Goal: Feedback & Contribution: Contribute content

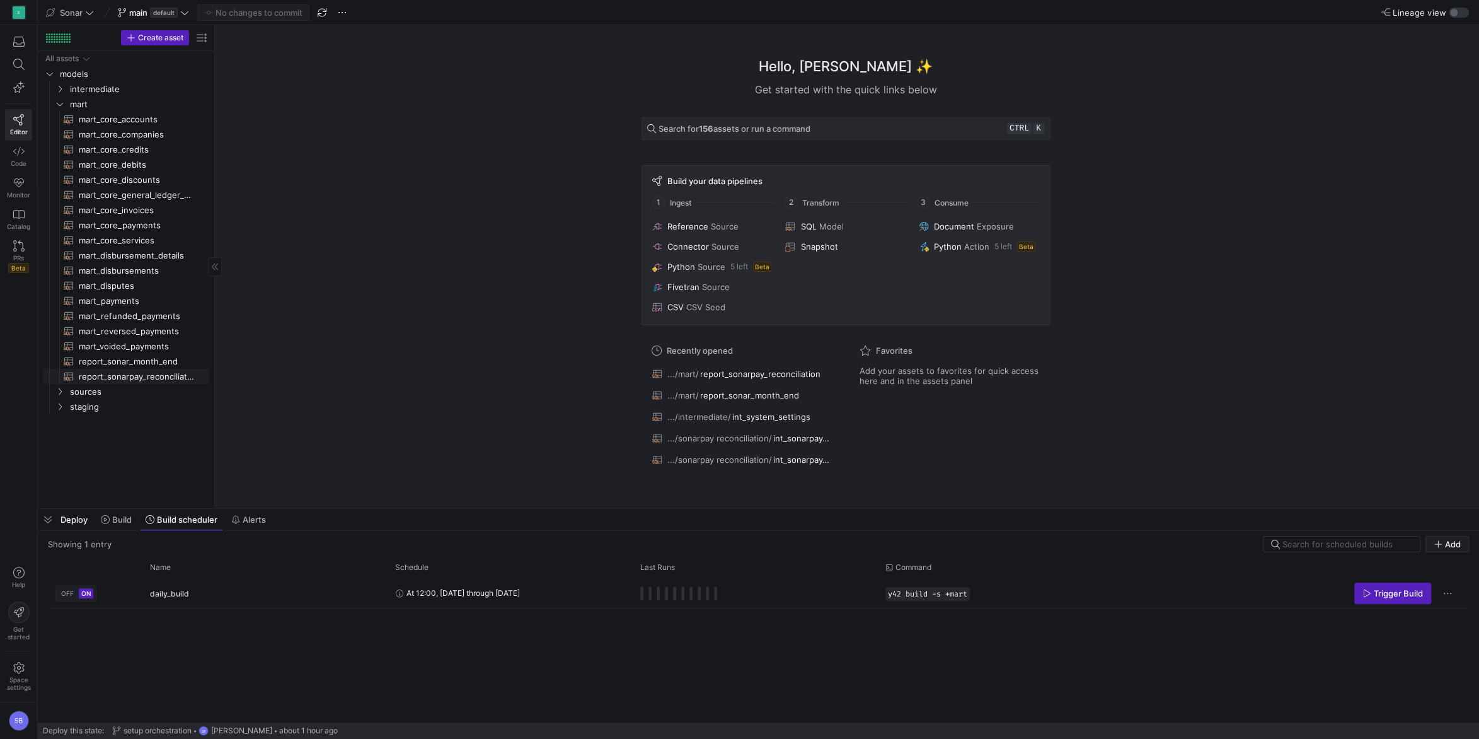
click at [119, 379] on span "report_sonarpay_reconciliation​​​​​​​​​​" at bounding box center [137, 376] width 116 height 14
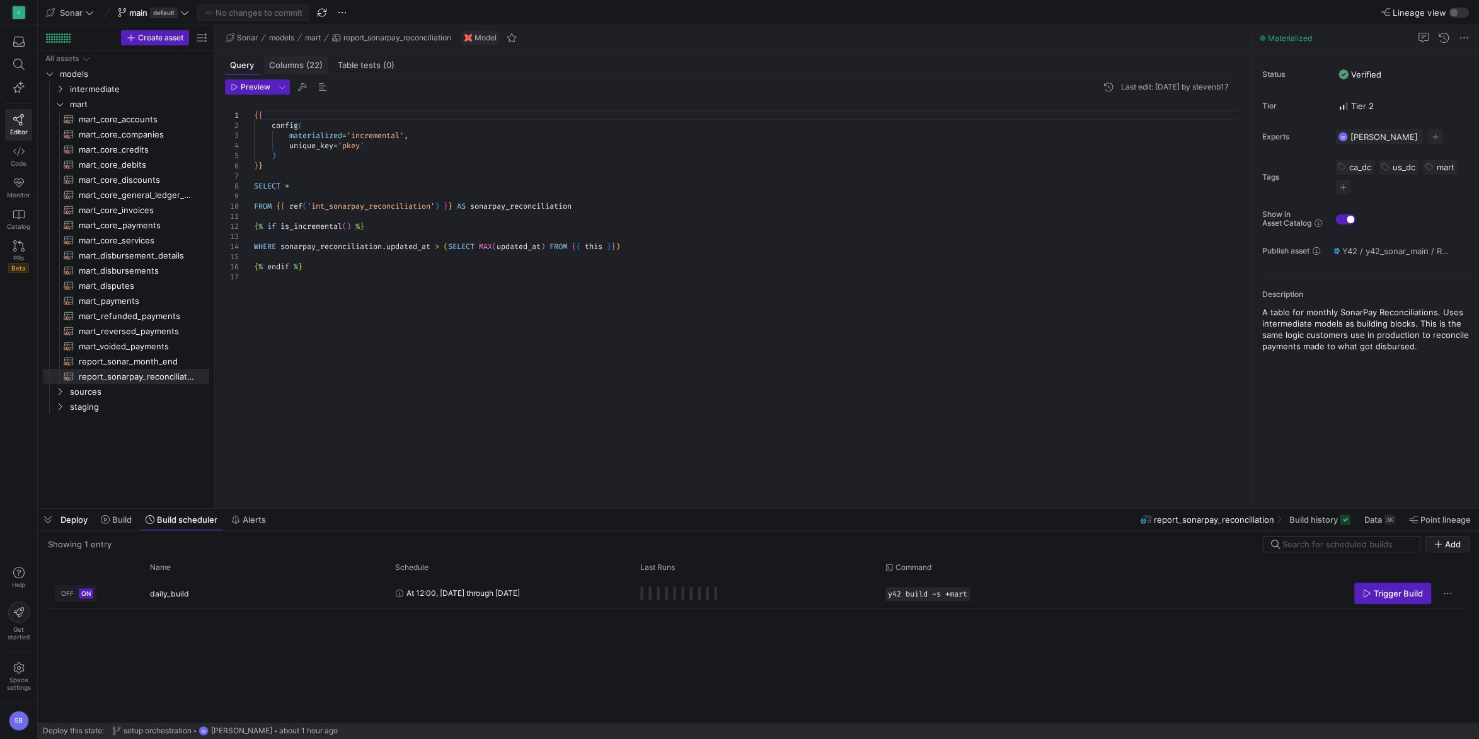
click at [291, 68] on span "Columns (22)" at bounding box center [296, 65] width 54 height 8
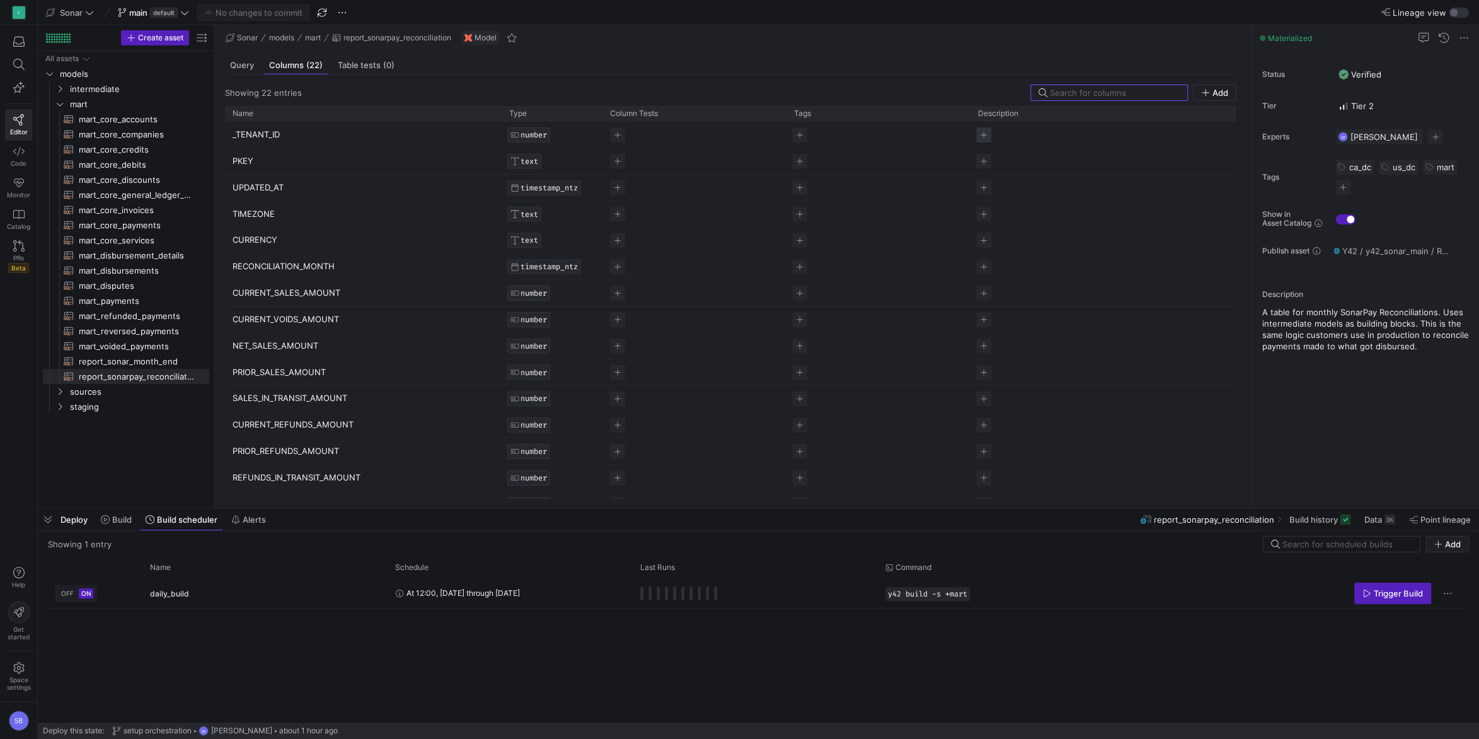
click at [988, 135] on span "Press SPACE to select this row." at bounding box center [983, 134] width 15 height 15
click at [1289, 401] on div "Status Verified Tier Tier 2 Experts SB [PERSON_NAME] 1 expert Tags ca_dc us_dc …" at bounding box center [1365, 279] width 227 height 457
click at [983, 157] on span "Press SPACE to select this row." at bounding box center [983, 161] width 15 height 15
click at [1386, 444] on div "Status Verified Tier Tier 2 Experts SB [PERSON_NAME] 1 expert Tags ca_dc us_dc …" at bounding box center [1365, 279] width 227 height 457
click at [983, 188] on span "Press SPACE to select this row." at bounding box center [983, 187] width 15 height 15
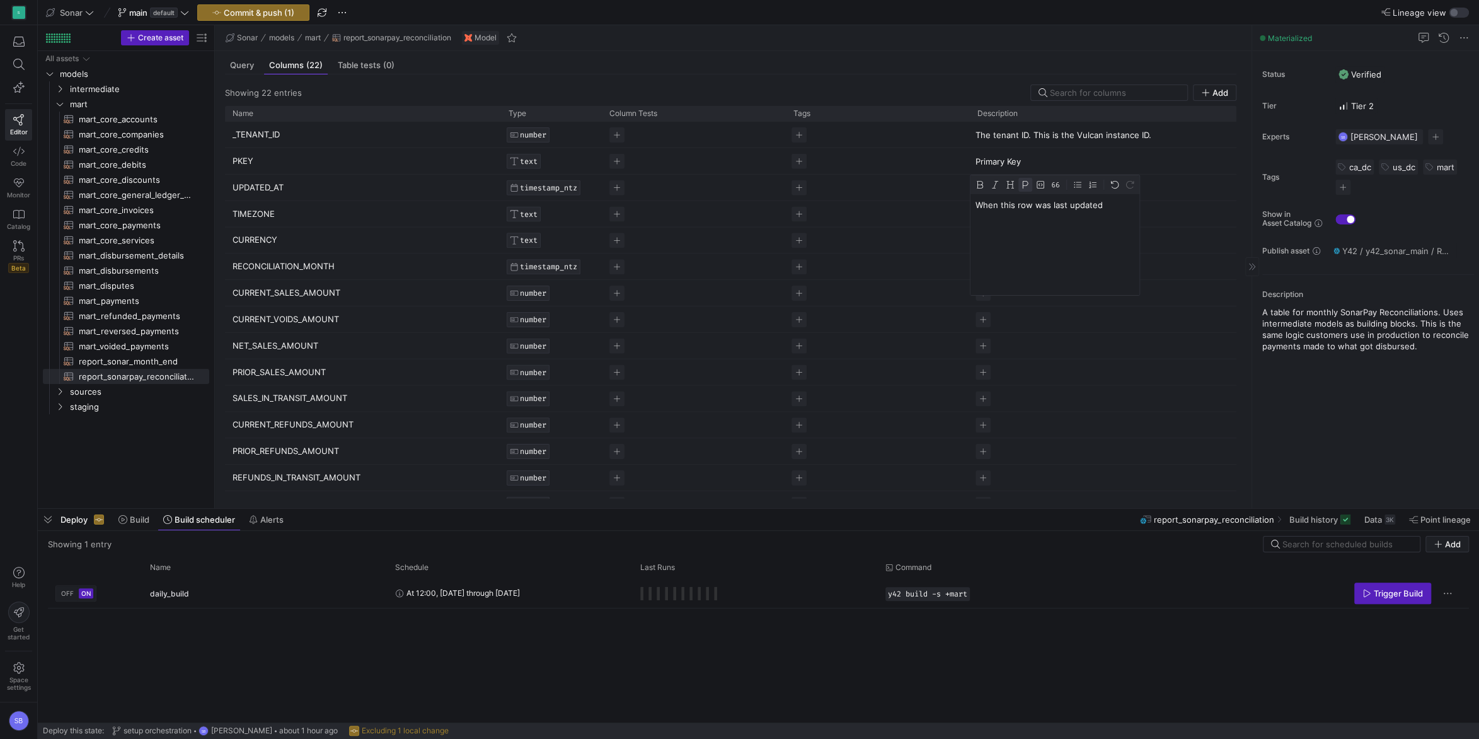
click at [1405, 434] on div "Status Verified Tier Tier 2 Experts SB [PERSON_NAME] 1 expert Tags ca_dc us_dc …" at bounding box center [1365, 279] width 227 height 457
click at [989, 214] on span "Press SPACE to select this row." at bounding box center [983, 214] width 15 height 15
click at [1100, 232] on p "The timezone of the instance" at bounding box center [1055, 231] width 159 height 11
click at [1356, 424] on div "Status Verified Tier Tier 2 Experts SB [PERSON_NAME] 1 expert Tags ca_dc us_dc …" at bounding box center [1365, 279] width 227 height 457
click at [1042, 217] on p "The timezone of the instance" at bounding box center [1108, 214] width 265 height 11
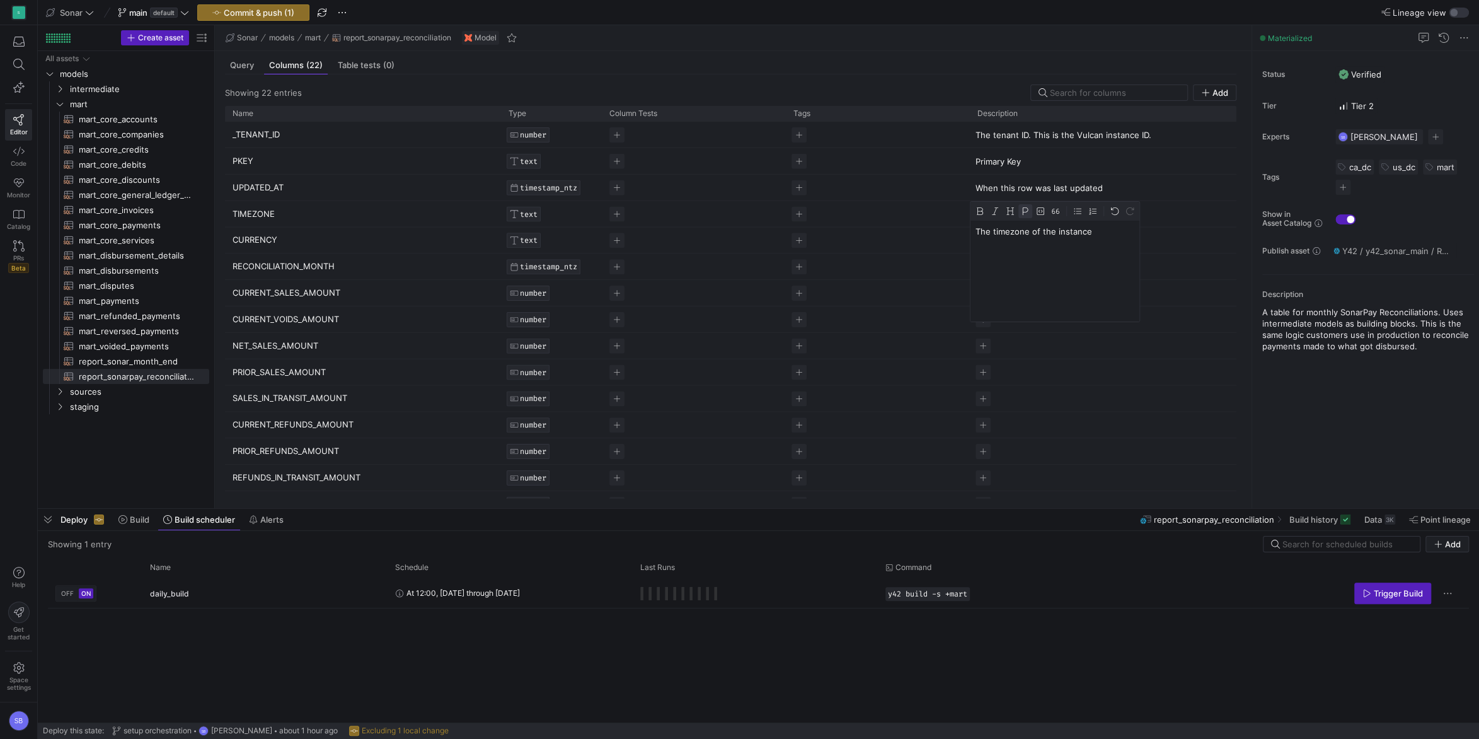
drag, startPoint x: 1097, startPoint y: 234, endPoint x: 1032, endPoint y: 231, distance: 64.4
click at [1032, 231] on p "The timezone of the instance" at bounding box center [1055, 231] width 159 height 11
click at [1346, 422] on div "Status Verified Tier Tier 2 Experts SB [PERSON_NAME] 1 expert Tags ca_dc us_dc …" at bounding box center [1365, 279] width 227 height 457
click at [981, 239] on span "Press SPACE to select this row." at bounding box center [983, 240] width 15 height 15
click at [1040, 189] on p "When this row was last updated" at bounding box center [1108, 187] width 265 height 11
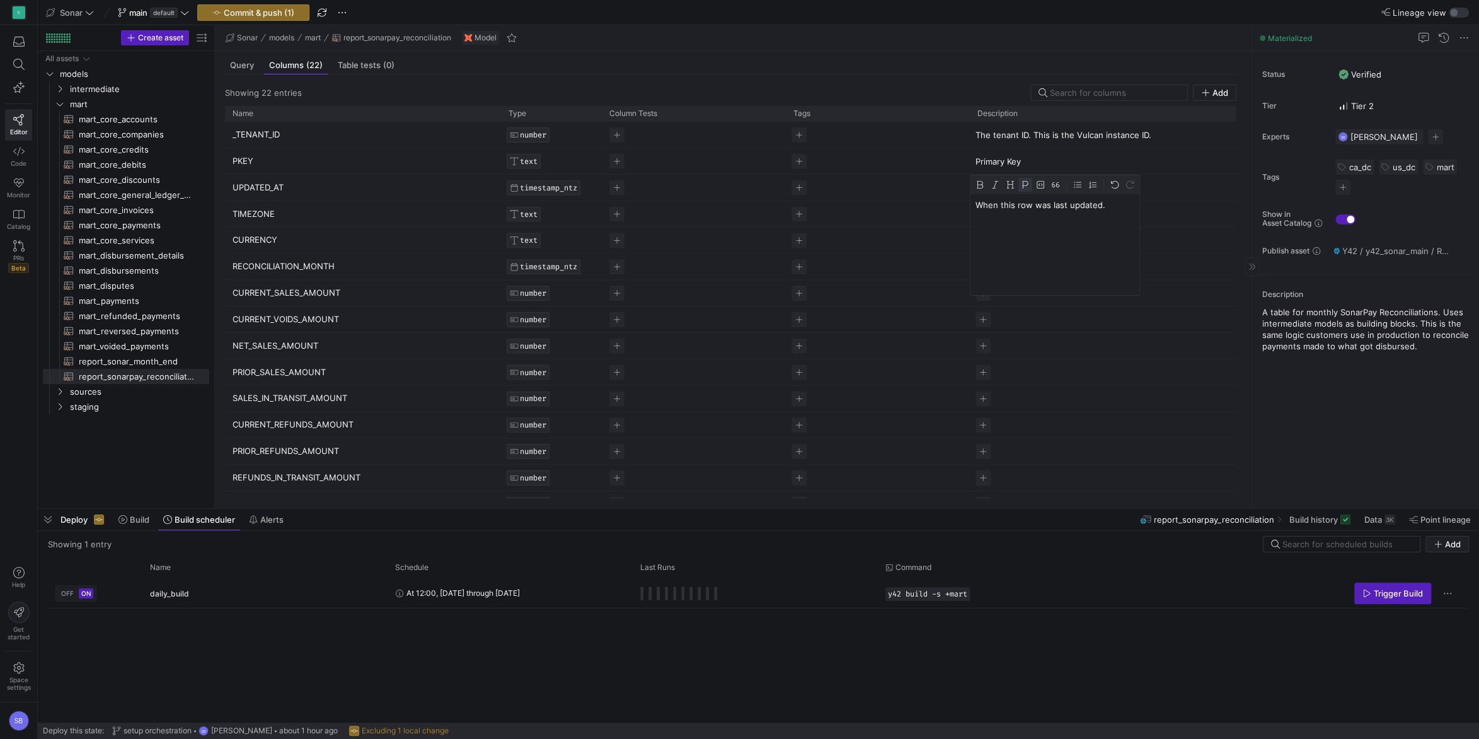
click at [1329, 415] on div "Status Verified Tier Tier 2 Experts SB [PERSON_NAME] 1 expert Tags ca_dc us_dc …" at bounding box center [1365, 279] width 227 height 457
click at [986, 239] on span "Press SPACE to select this row." at bounding box center [983, 240] width 15 height 15
click at [1379, 389] on div "Status Verified Tier Tier 2 Experts SB [PERSON_NAME] 1 expert Tags ca_dc us_dc …" at bounding box center [1365, 279] width 227 height 457
click at [981, 264] on span "Press SPACE to select this row." at bounding box center [983, 266] width 15 height 15
click at [1317, 407] on div "Status Verified Tier Tier 2 Experts SB [PERSON_NAME] 1 expert Tags ca_dc us_dc …" at bounding box center [1365, 279] width 227 height 457
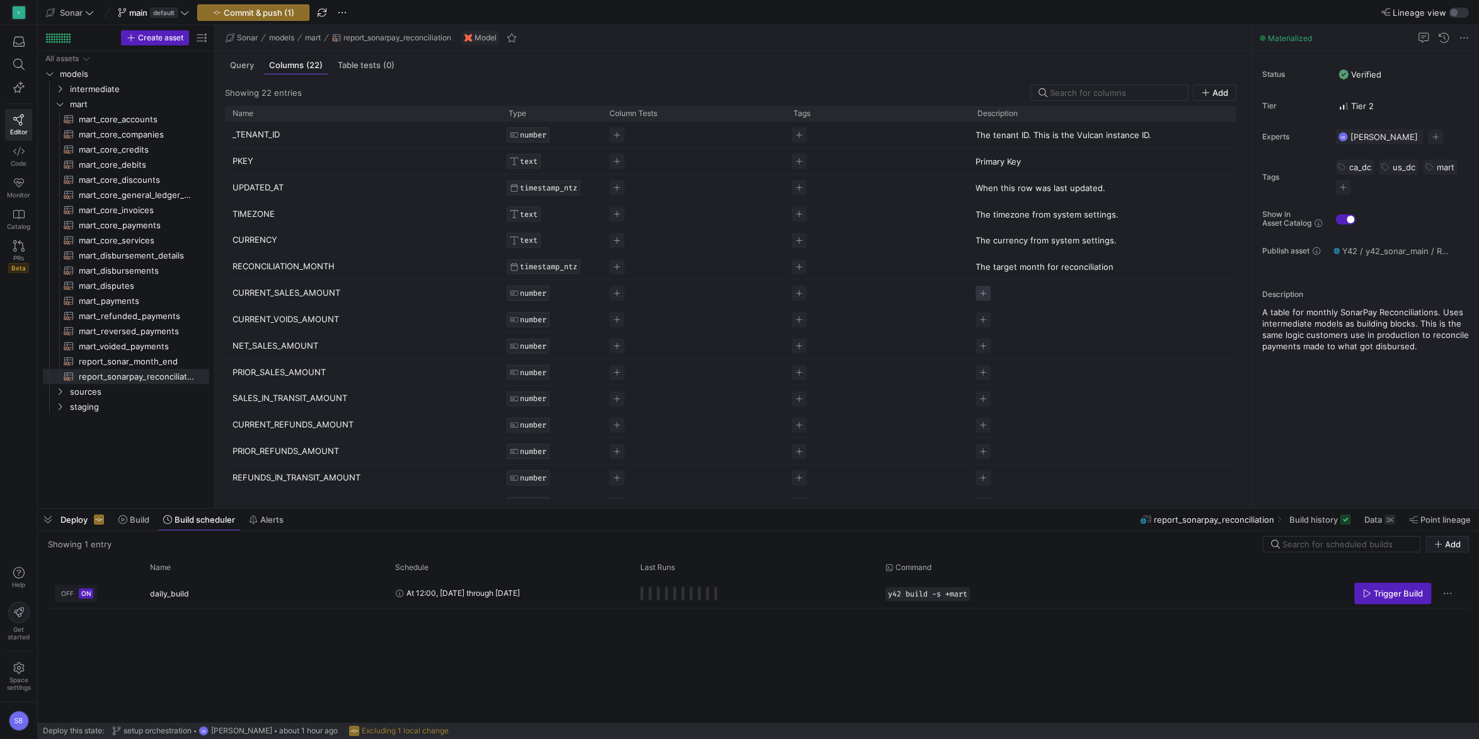
click at [982, 294] on span "Press SPACE to select this row." at bounding box center [983, 292] width 15 height 15
click at [1411, 475] on div "Status Verified Tier Tier 2 Experts SB [PERSON_NAME] 1 expert Tags ca_dc us_dc …" at bounding box center [1365, 279] width 227 height 457
click at [984, 325] on span "Press SPACE to select this row." at bounding box center [983, 327] width 15 height 15
click at [1083, 283] on div "The payments made in the instance during the month. Comes from the payments tab…" at bounding box center [1108, 296] width 276 height 33
click at [1098, 311] on p "The payments made in the instance during the month. Comes from the payments tab…" at bounding box center [1065, 315] width 178 height 23
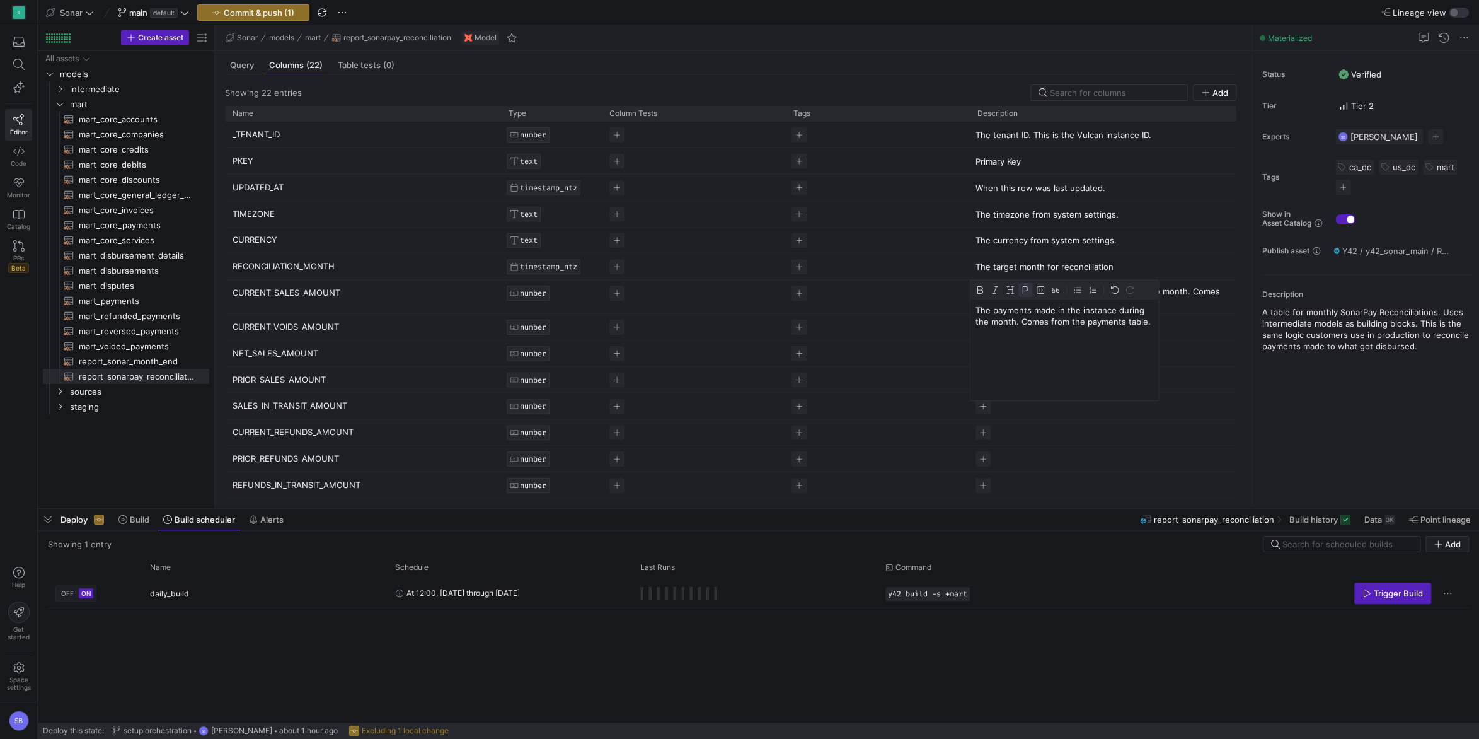
click at [1113, 310] on p "The payments made in the instance during the month. Comes from the payments tab…" at bounding box center [1065, 315] width 178 height 23
drag, startPoint x: 1014, startPoint y: 321, endPoint x: 1056, endPoint y: 310, distance: 43.0
click at [1056, 310] on p "The payments made in the instance during the month. Comes from the payments tab…" at bounding box center [1065, 315] width 178 height 23
click at [1376, 447] on div "Status Verified Tier Tier 2 Experts SB [PERSON_NAME] 1 expert Tags ca_dc us_dc …" at bounding box center [1365, 279] width 227 height 457
click at [1018, 316] on p "The payments voided during" at bounding box center [1108, 319] width 265 height 11
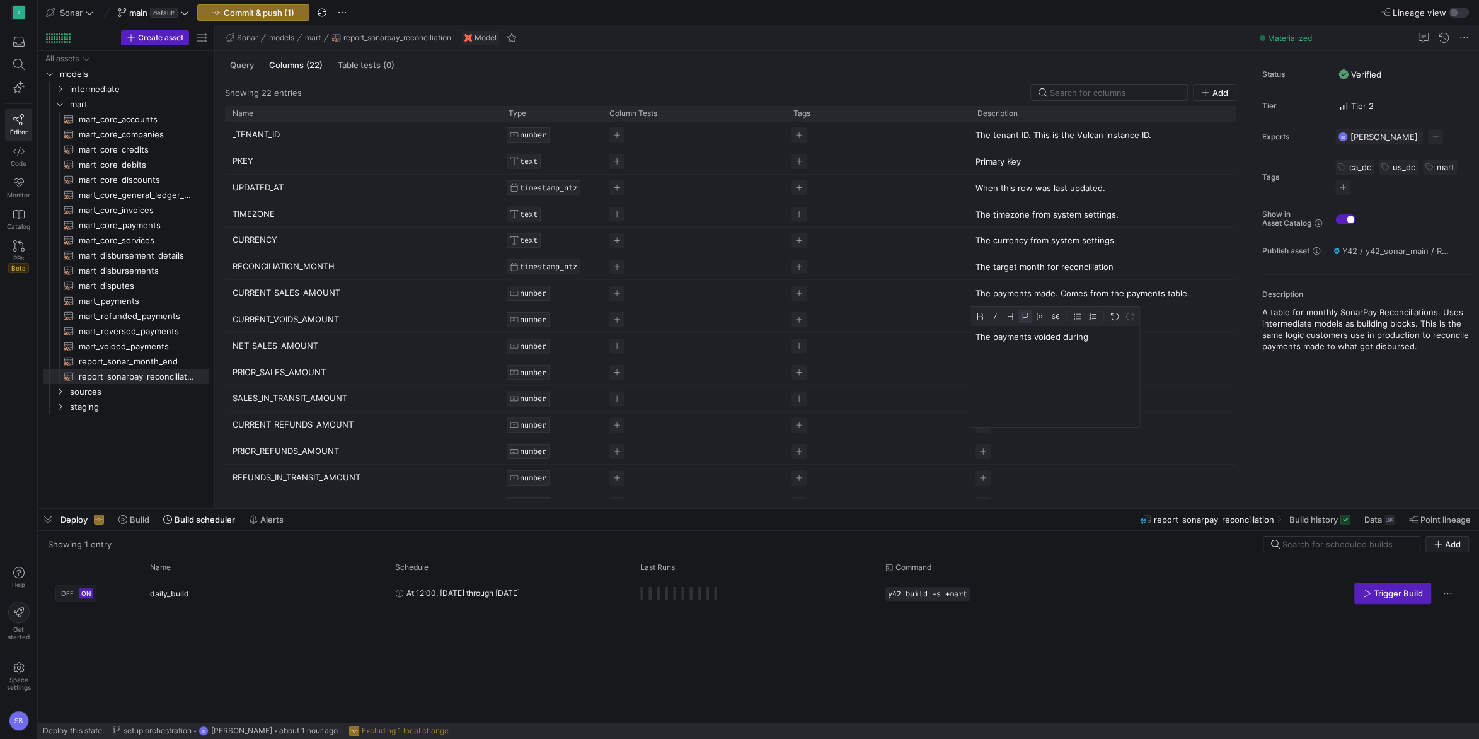
click at [1065, 336] on p "The payments voided during" at bounding box center [1055, 336] width 159 height 11
click at [1460, 437] on div "Status Verified Tier Tier 2 Experts SB [PERSON_NAME] 1 expert Tags ca_dc us_dc …" at bounding box center [1365, 279] width 227 height 457
click at [989, 343] on span "Press SPACE to select this row." at bounding box center [983, 345] width 15 height 15
click at [995, 371] on div "Cell Editor" at bounding box center [1055, 402] width 169 height 101
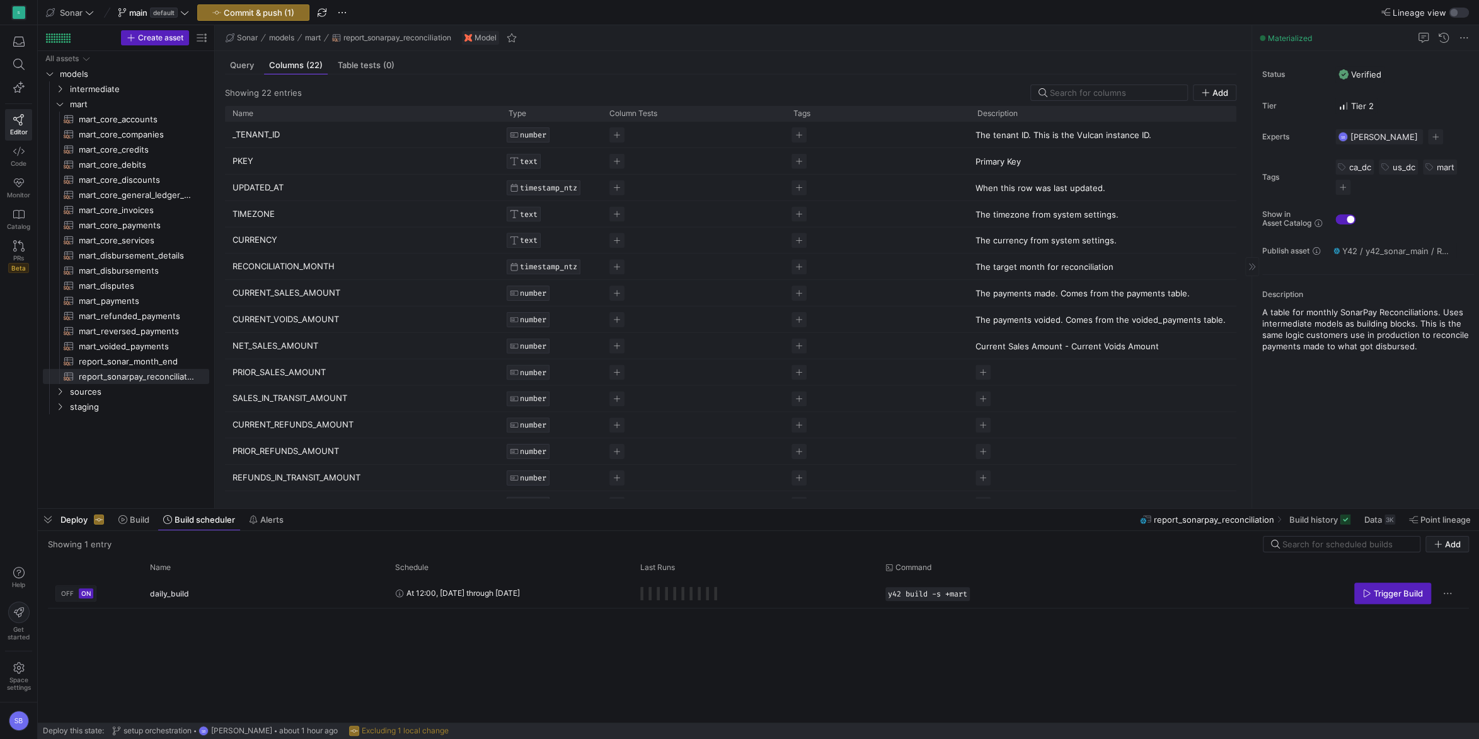
click at [1366, 434] on div "Status Verified Tier Tier 2 Experts SB [PERSON_NAME] 1 expert Tags ca_dc us_dc …" at bounding box center [1365, 279] width 227 height 457
click at [982, 372] on span "Press SPACE to select this row." at bounding box center [983, 372] width 15 height 15
click at [1382, 468] on div "Status Verified Tier Tier 2 Experts SB [PERSON_NAME] 1 expert Tags ca_dc us_dc …" at bounding box center [1365, 279] width 227 height 457
click at [1151, 369] on p "Payments made in a previous month, but we’re disbursed during this month." at bounding box center [1108, 376] width 265 height 23
click at [989, 400] on p "Payments made in a previous month, but we’re disbursed during this month." at bounding box center [1065, 395] width 178 height 23
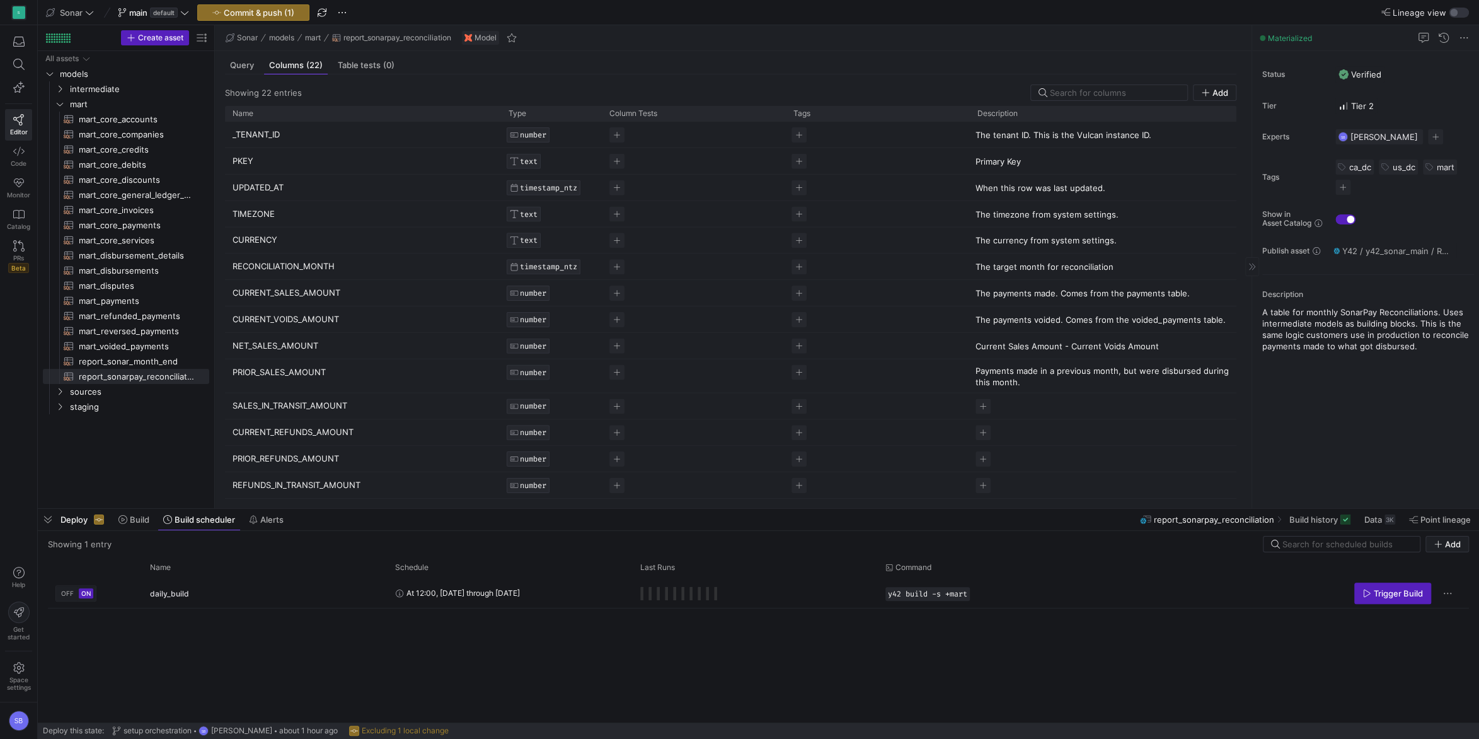
click at [1318, 434] on div "Status Verified Tier Tier 2 Experts SB [PERSON_NAME] 1 expert Tags ca_dc us_dc …" at bounding box center [1365, 279] width 227 height 457
click at [984, 402] on span "Press SPACE to select this row." at bounding box center [983, 405] width 15 height 15
click at [976, 407] on p "Current Sales Amount + Prior Sales Amount - Disbursed Sales." at bounding box center [1065, 413] width 178 height 23
click at [1042, 406] on p "The amount Current Sales Amount + Prior Sales Amount - Disbursed Sales." at bounding box center [1065, 419] width 178 height 34
click at [1362, 436] on div "Status Verified Tier Tier 2 Experts SB [PERSON_NAME] 1 expert Tags ca_dc us_dc …" at bounding box center [1365, 279] width 227 height 457
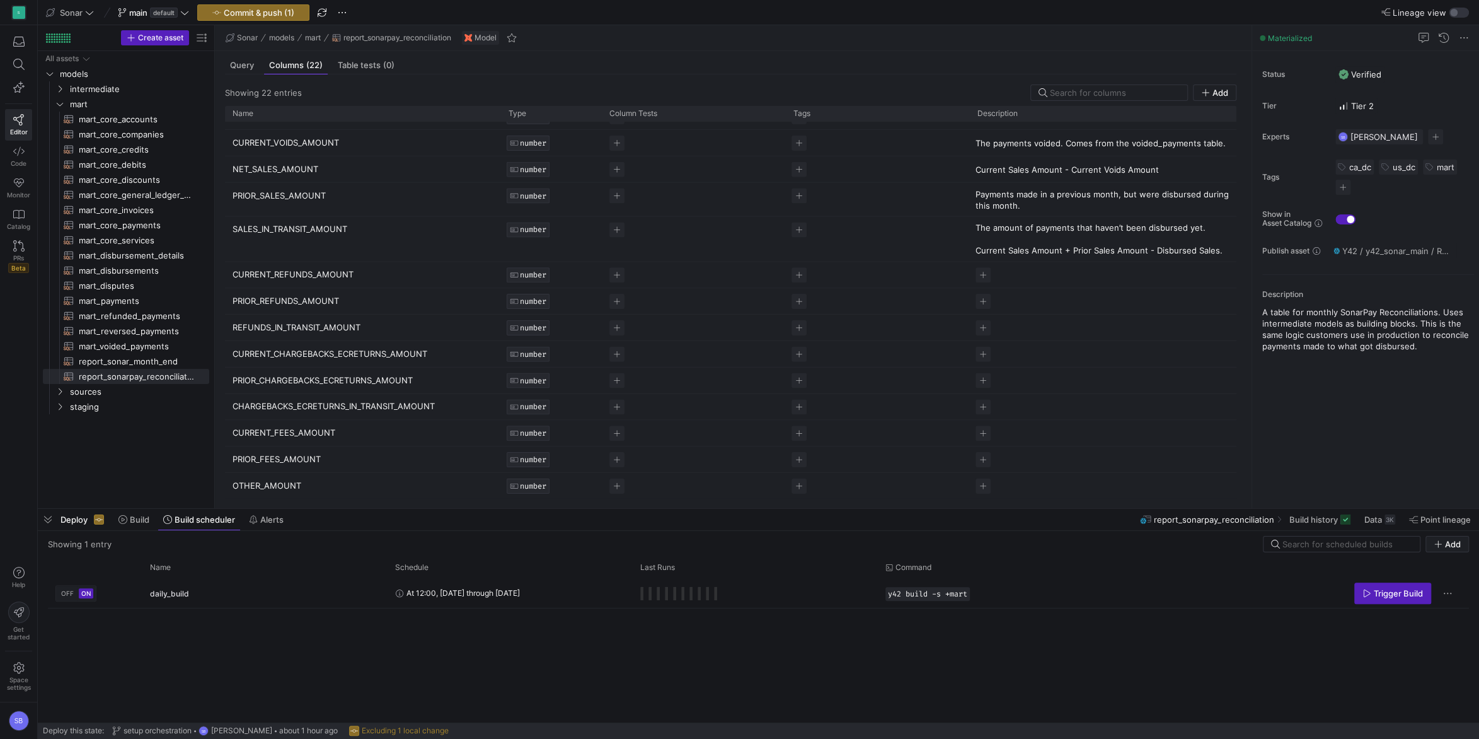
scroll to position [229, 0]
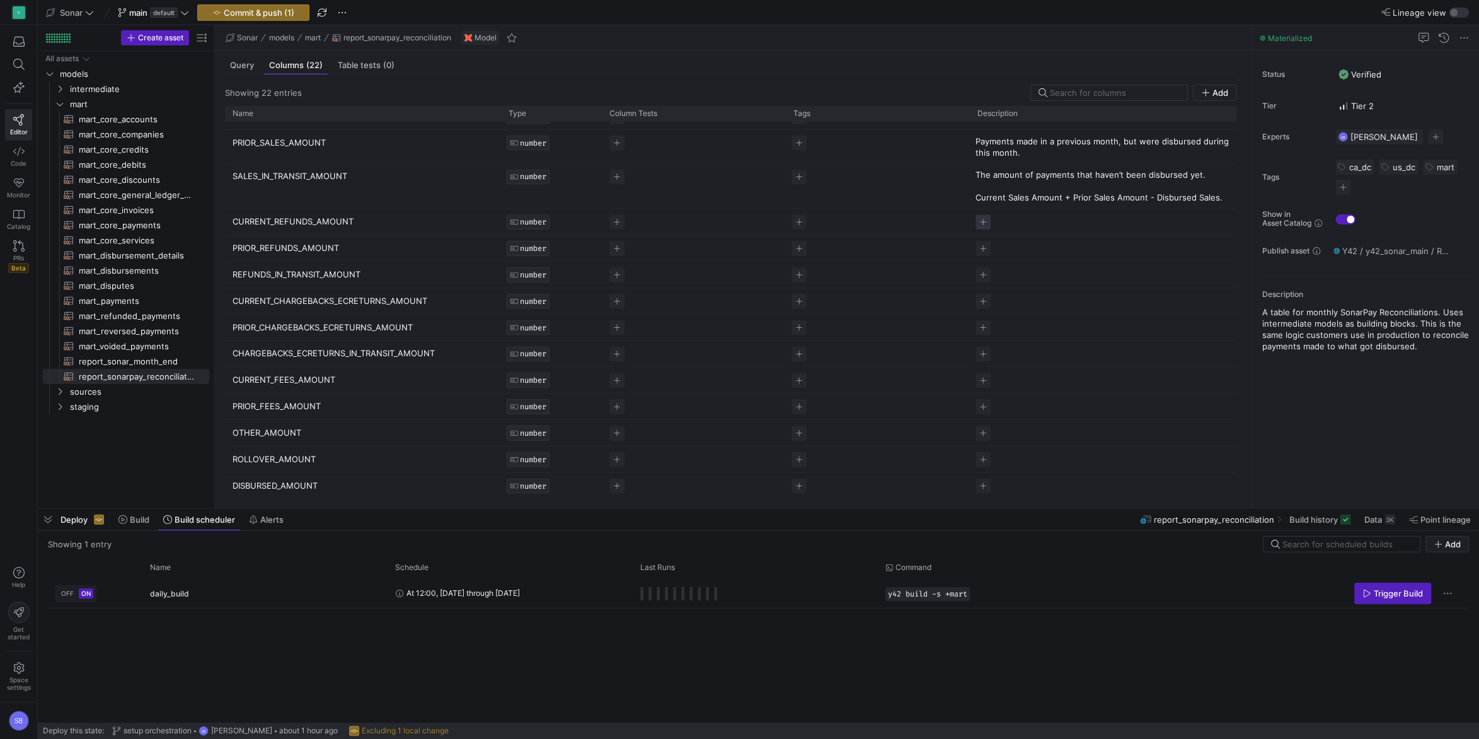
click at [983, 224] on span "Press SPACE to select this row." at bounding box center [983, 221] width 15 height 15
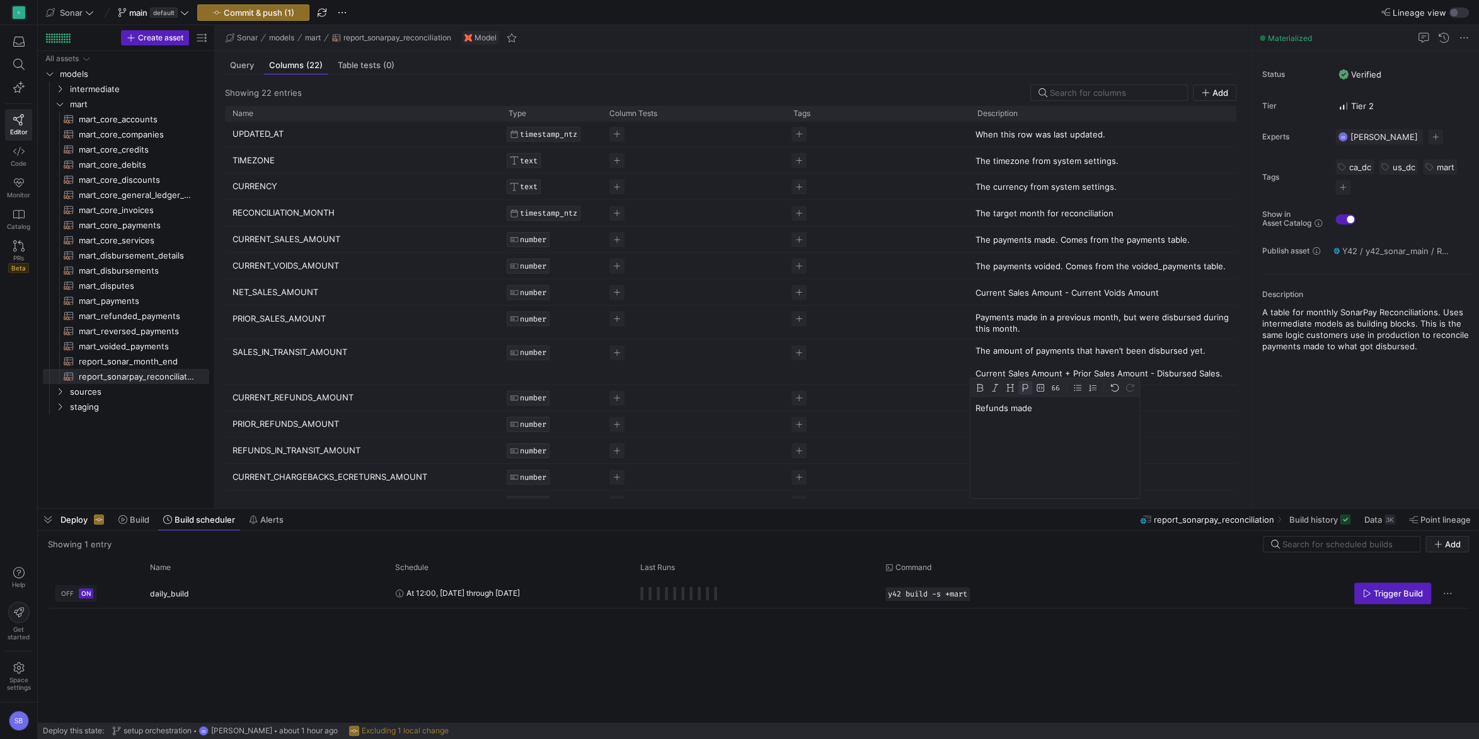
scroll to position [53, 0]
click at [1291, 410] on div "Status Verified Tier Tier 2 Experts SB [PERSON_NAME] 1 expert Tags ca_dc us_dc …" at bounding box center [1365, 279] width 227 height 457
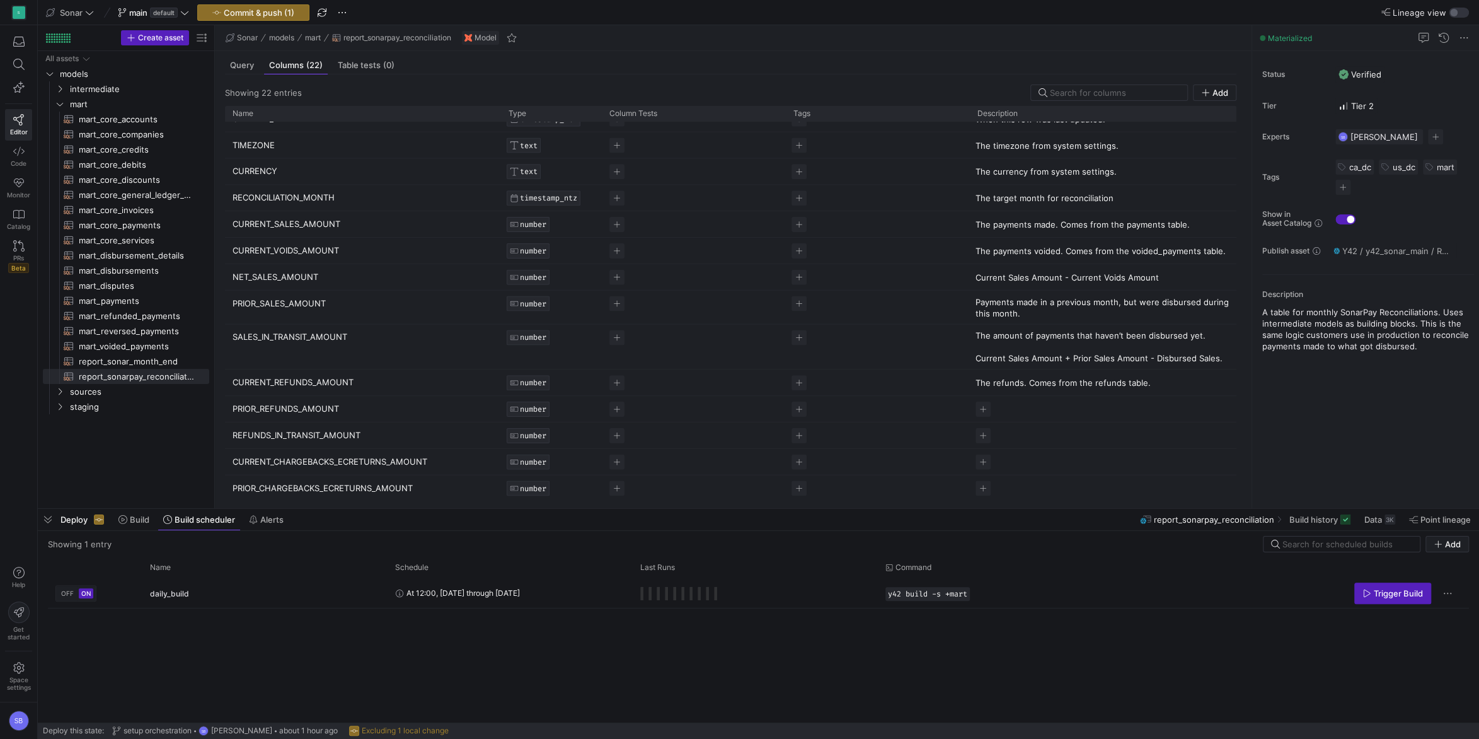
scroll to position [118, 0]
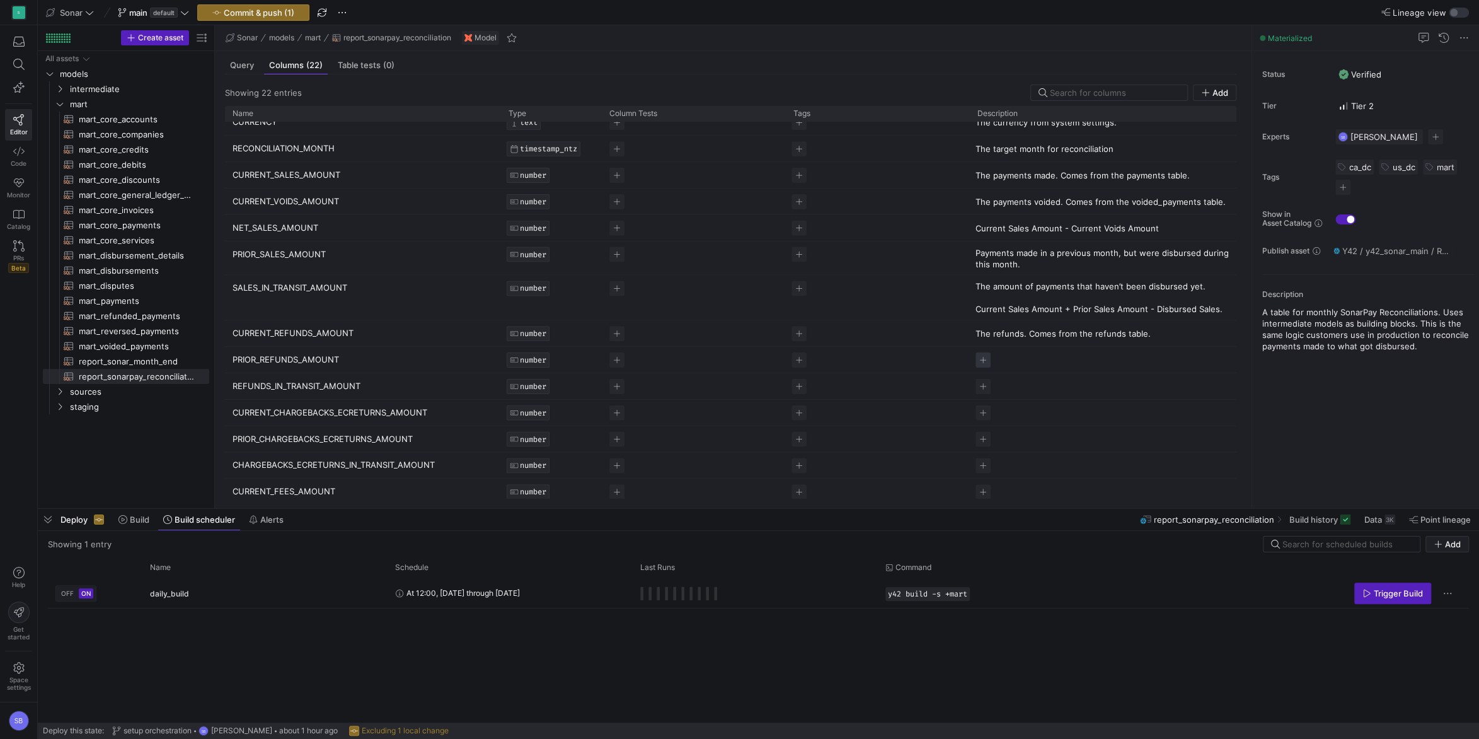
click at [982, 359] on span "Press SPACE to select this row." at bounding box center [983, 359] width 15 height 15
click at [1339, 398] on div "Status Verified Tier Tier 2 Experts SB [PERSON_NAME] 1 expert Tags ca_dc us_dc …" at bounding box center [1365, 279] width 227 height 457
click at [986, 387] on span "Press SPACE to select this row." at bounding box center [983, 393] width 15 height 15
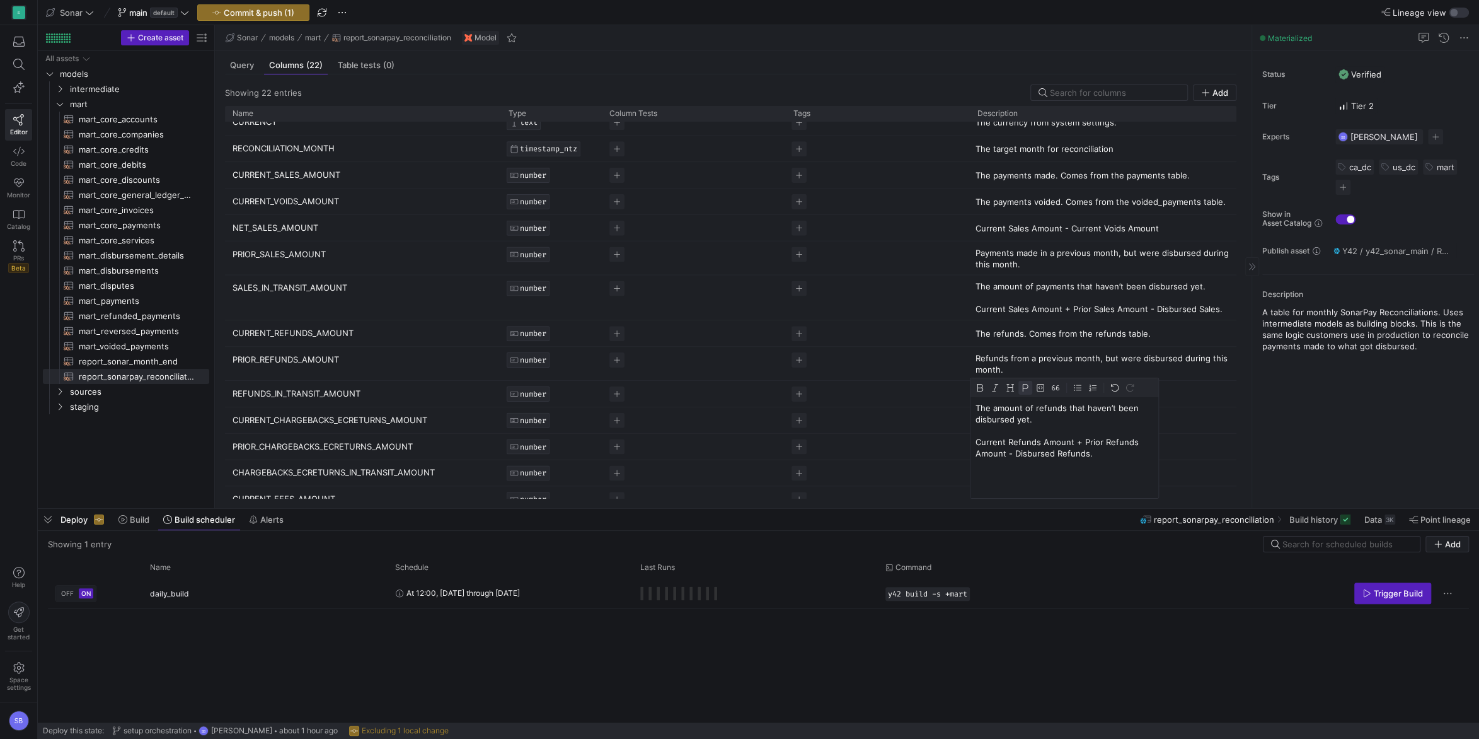
click at [1433, 448] on div "Status Verified Tier Tier 2 Experts SB [PERSON_NAME] 1 expert Tags ca_dc us_dc …" at bounding box center [1365, 279] width 227 height 457
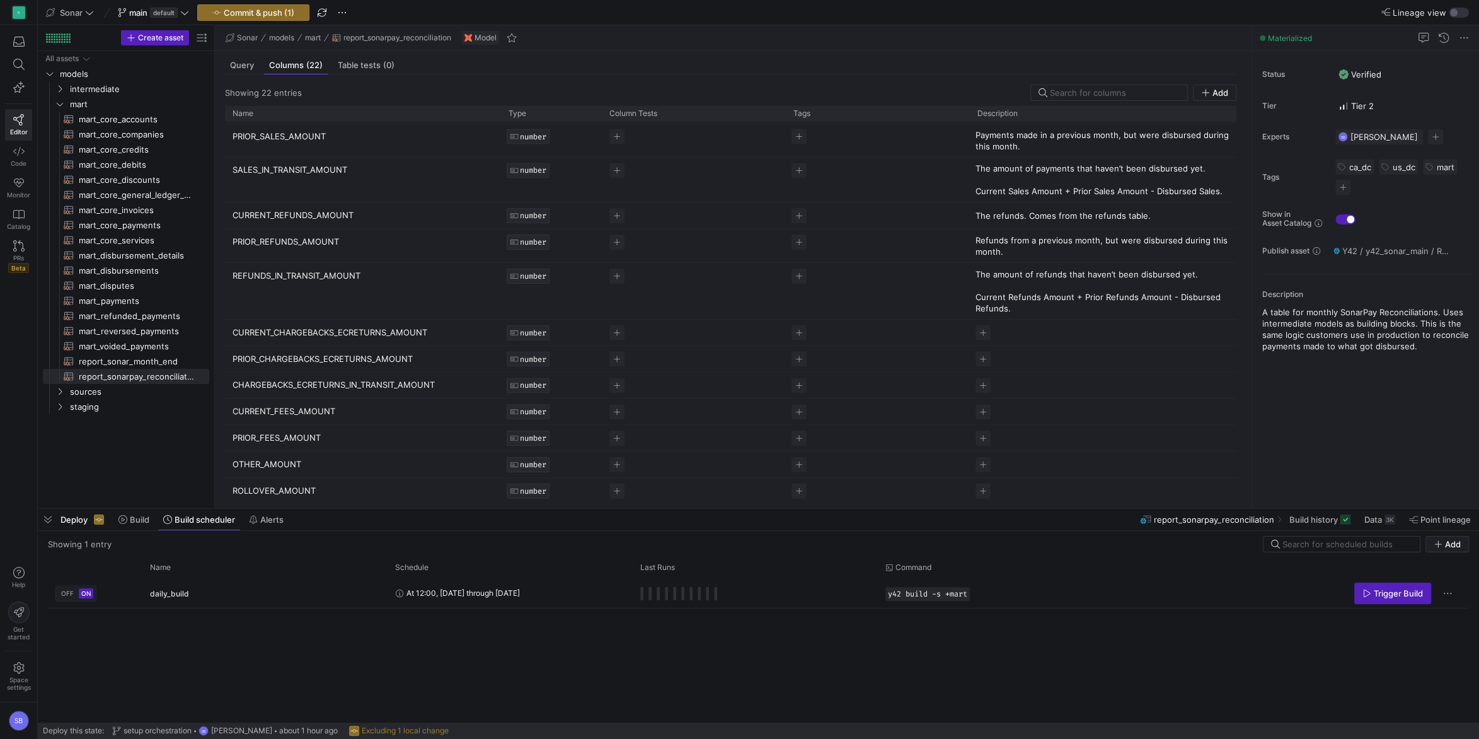
scroll to position [267, 0]
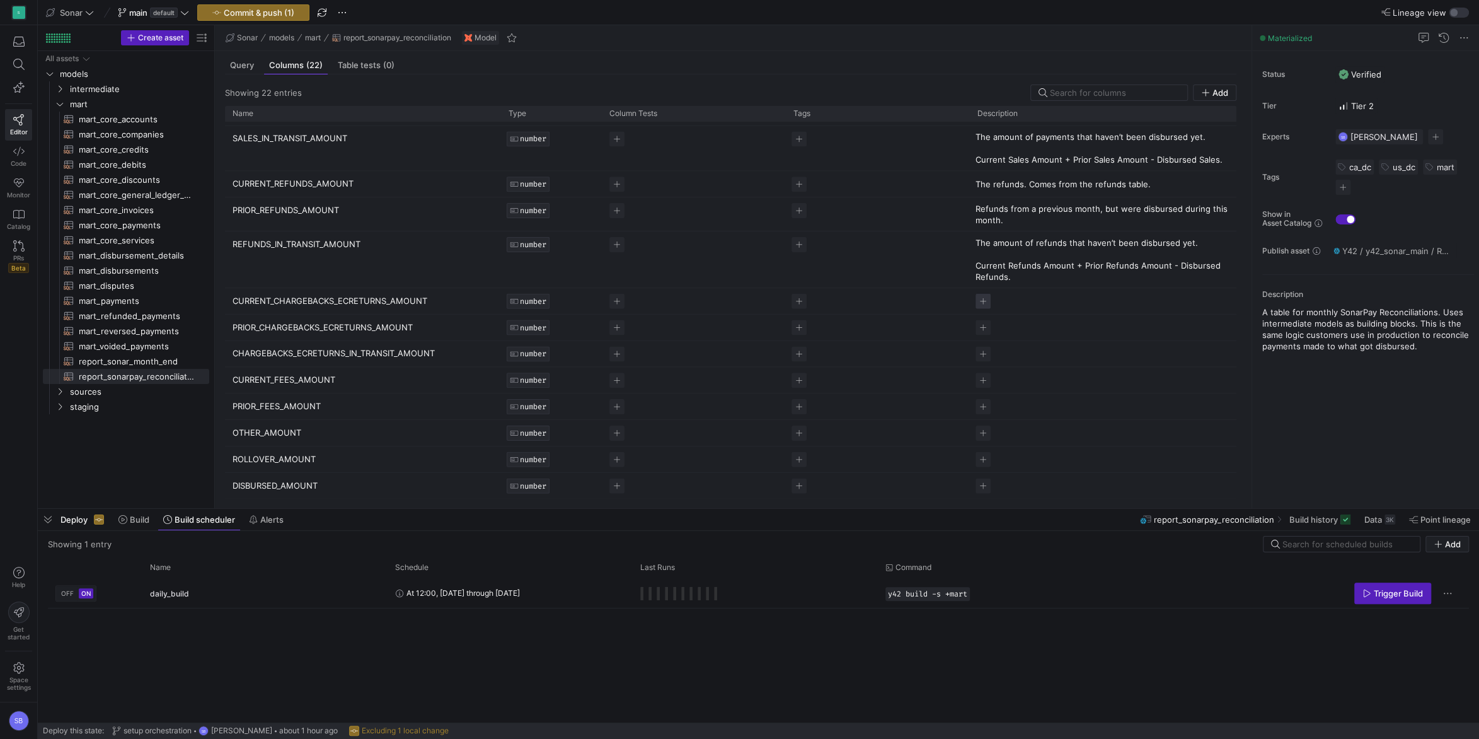
click at [981, 304] on span "Press SPACE to select this row." at bounding box center [983, 301] width 15 height 15
drag, startPoint x: 1015, startPoint y: 330, endPoint x: 1077, endPoint y: 320, distance: 62.7
click at [1077, 320] on p "Chargebacks & ECReturns from the current period" at bounding box center [1065, 323] width 178 height 23
click at [995, 338] on p "Chargebacks & ECReturns. Chargebacks comes from disputes, and ECReturns are rev…" at bounding box center [1065, 334] width 178 height 45
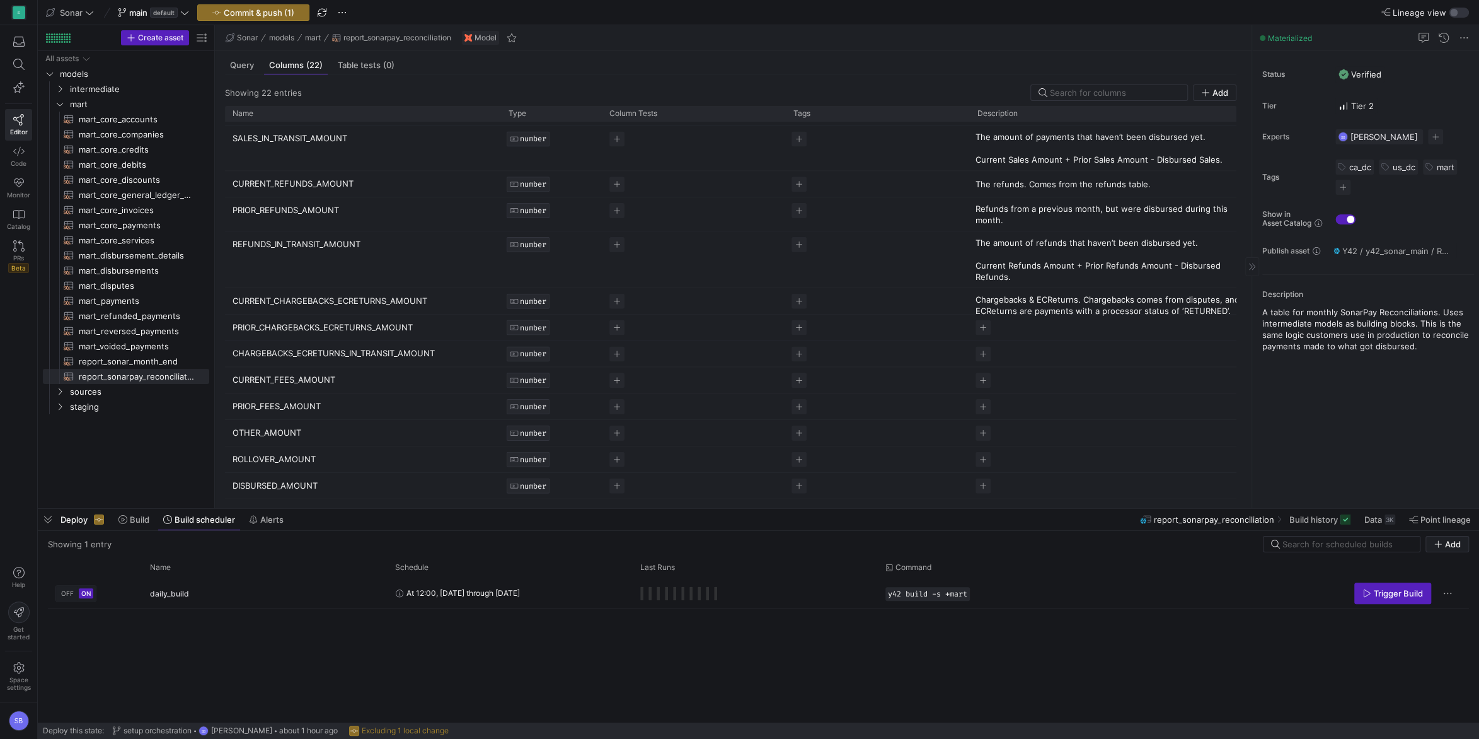
click at [1346, 412] on div "Status Verified Tier Tier 2 Experts SB [PERSON_NAME] 1 expert Tags ca_dc us_dc …" at bounding box center [1365, 279] width 227 height 457
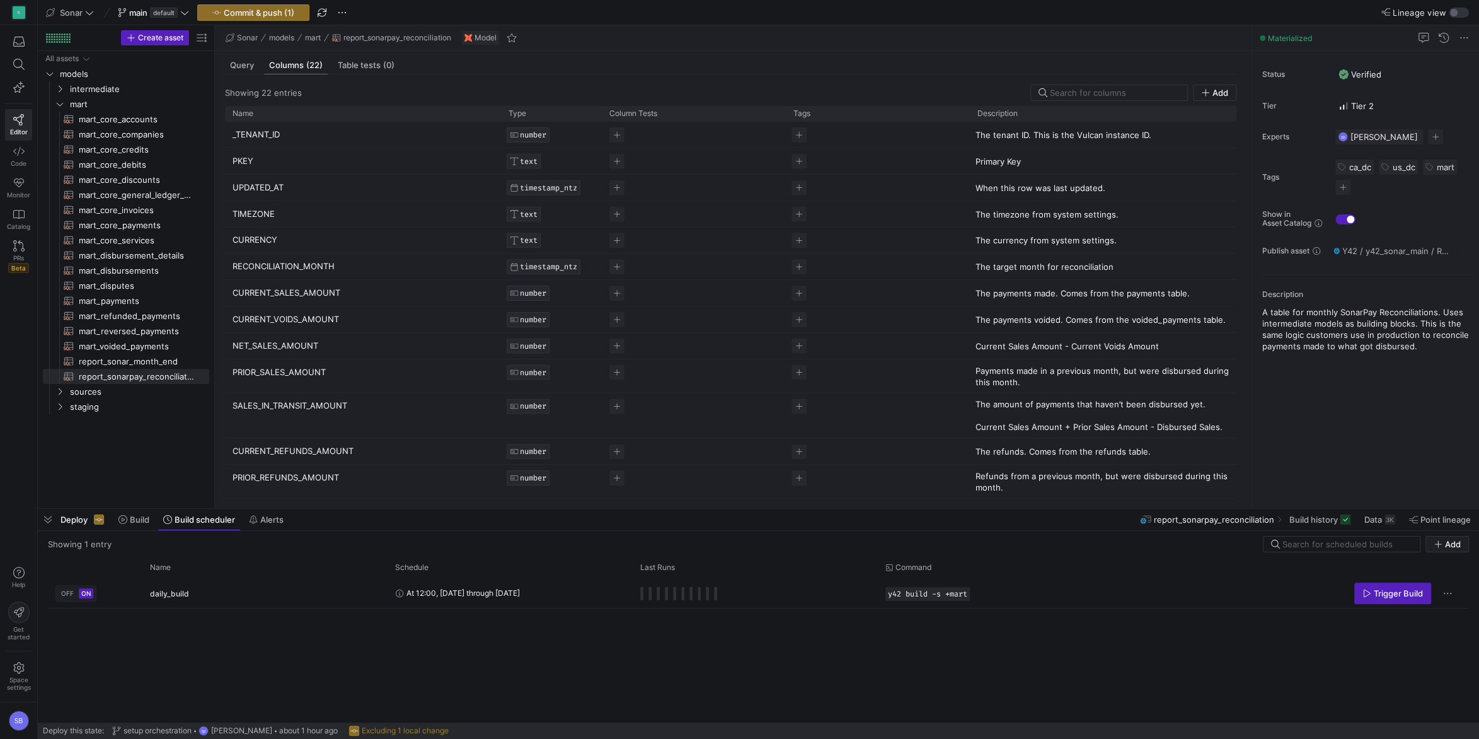
scroll to position [275, 0]
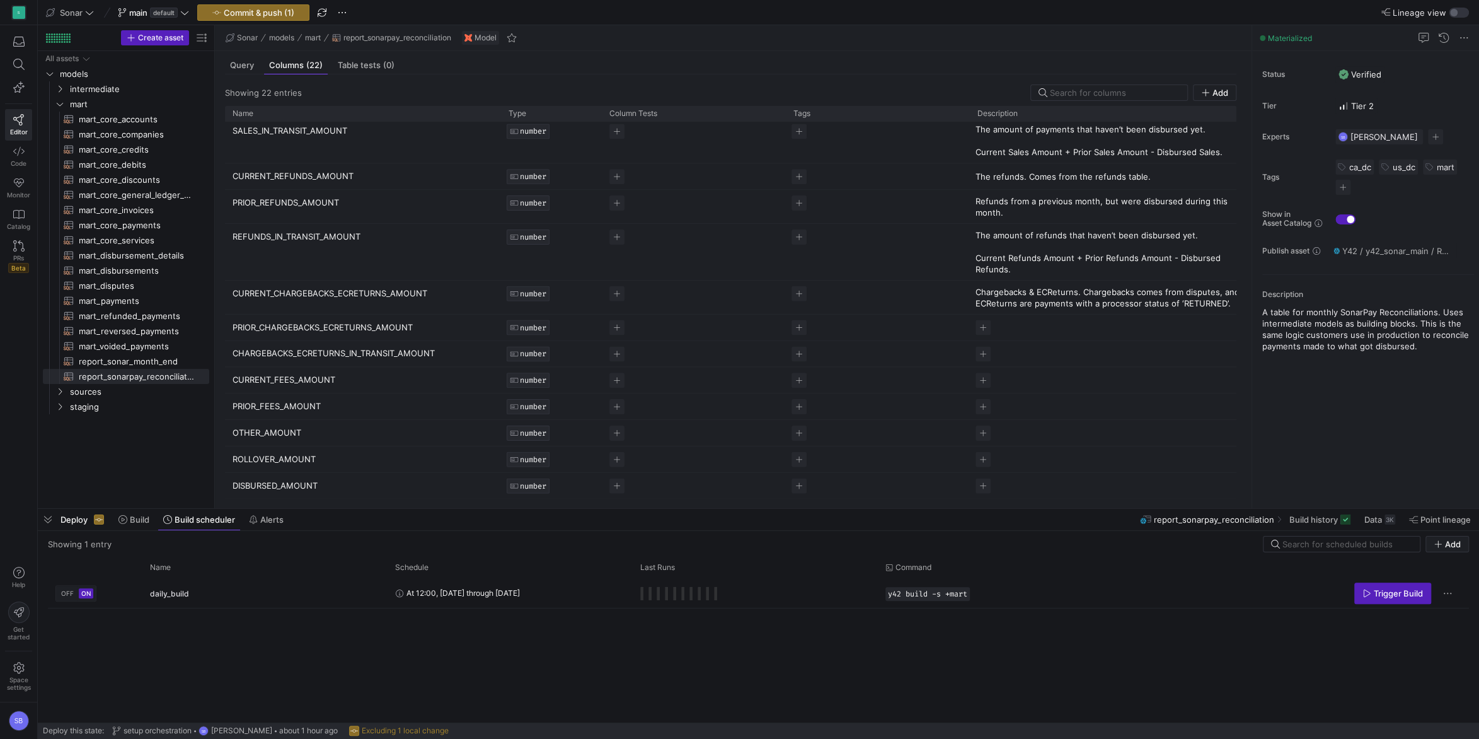
click at [1127, 297] on p "Chargebacks & ECReturns. Chargebacks comes from disputes, and ECReturns are pay…" at bounding box center [1108, 297] width 265 height 23
click at [979, 333] on p "Chargebacks & ECReturns. Chargebacks comes from disputes, and ECReturns are pay…" at bounding box center [1065, 326] width 178 height 45
click at [1383, 413] on div "Status Verified Tier Tier 2 Experts SB [PERSON_NAME] 1 expert Tags ca_dc us_dc …" at bounding box center [1365, 279] width 227 height 457
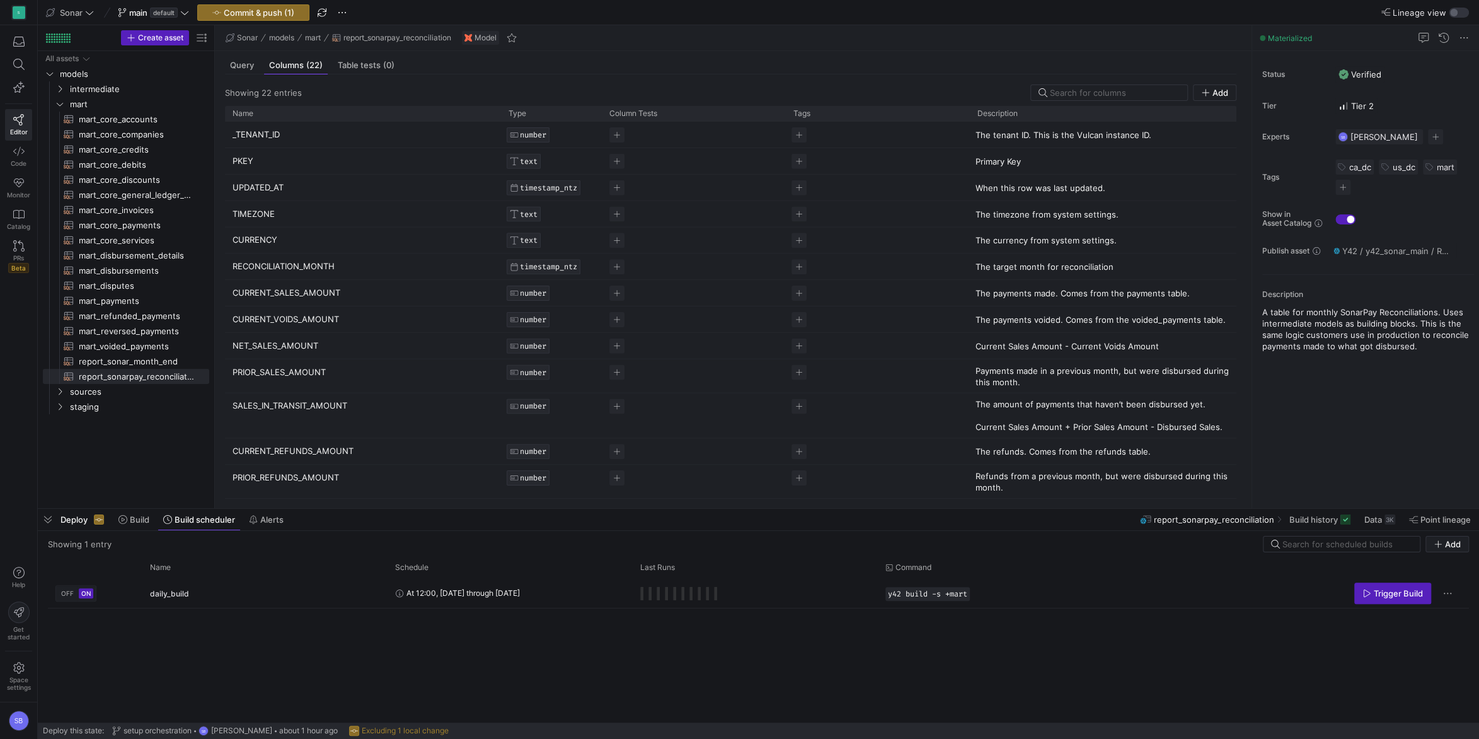
scroll to position [236, 0]
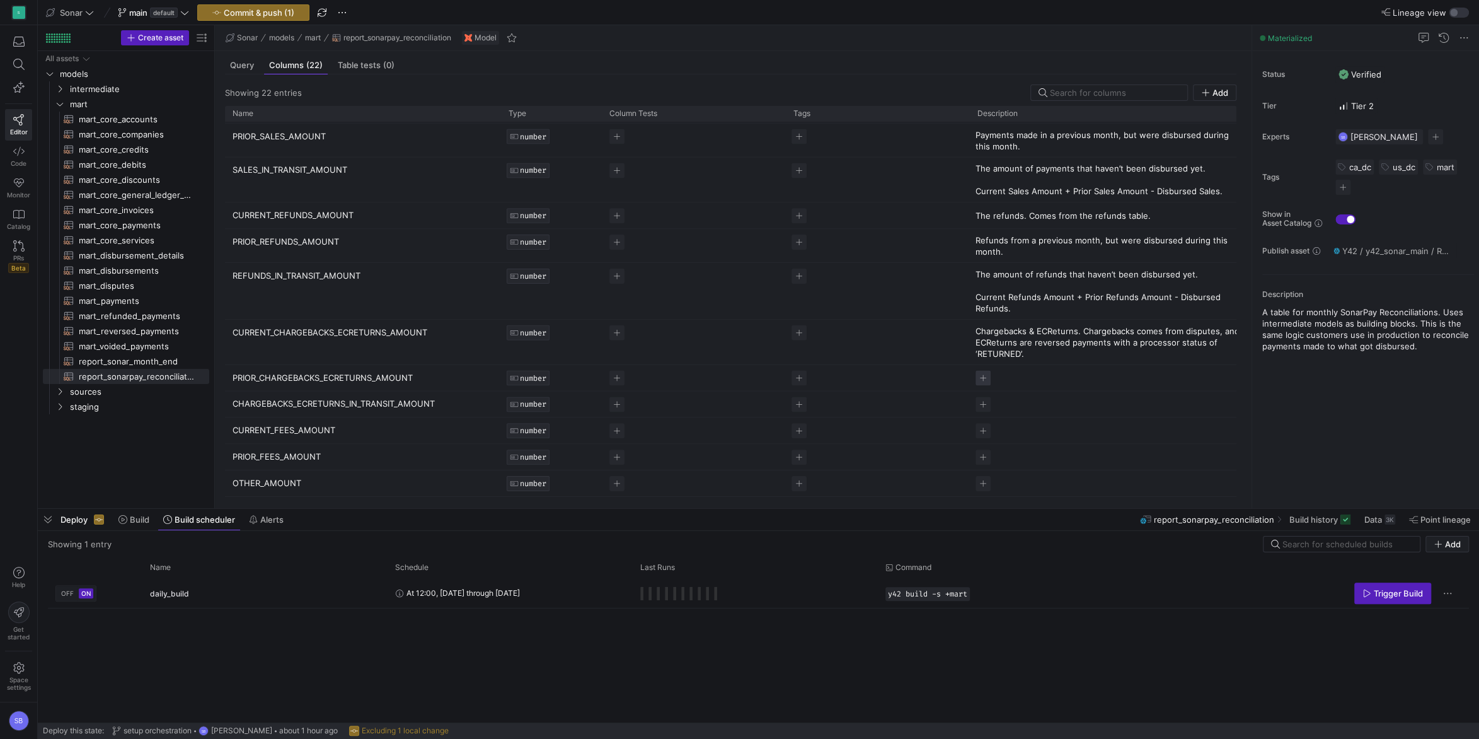
click at [984, 382] on span "Press SPACE to select this row." at bounding box center [983, 378] width 15 height 15
click at [1400, 449] on div "Status Verified Tier Tier 2 Experts SB [PERSON_NAME] 1 expert Tags ca_dc us_dc …" at bounding box center [1365, 279] width 227 height 457
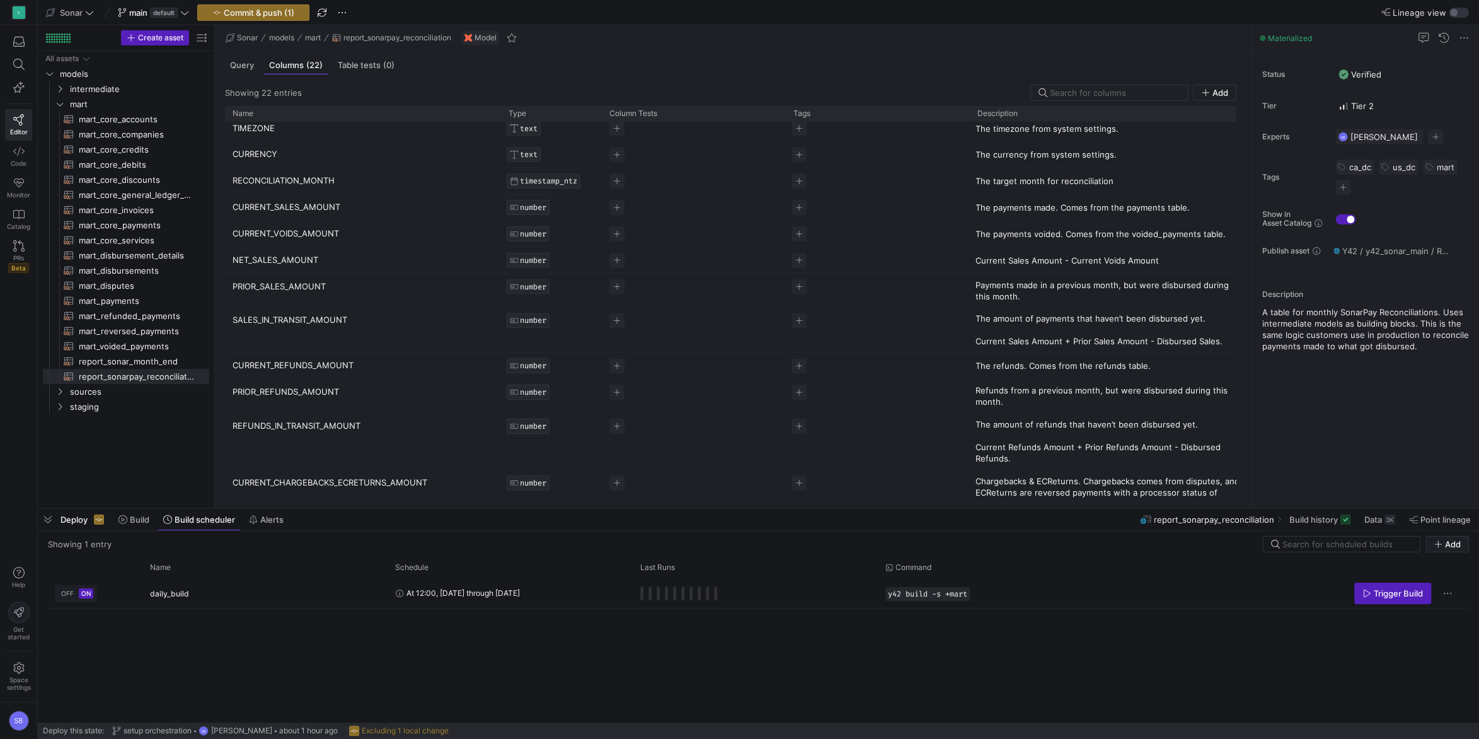
scroll to position [294, 0]
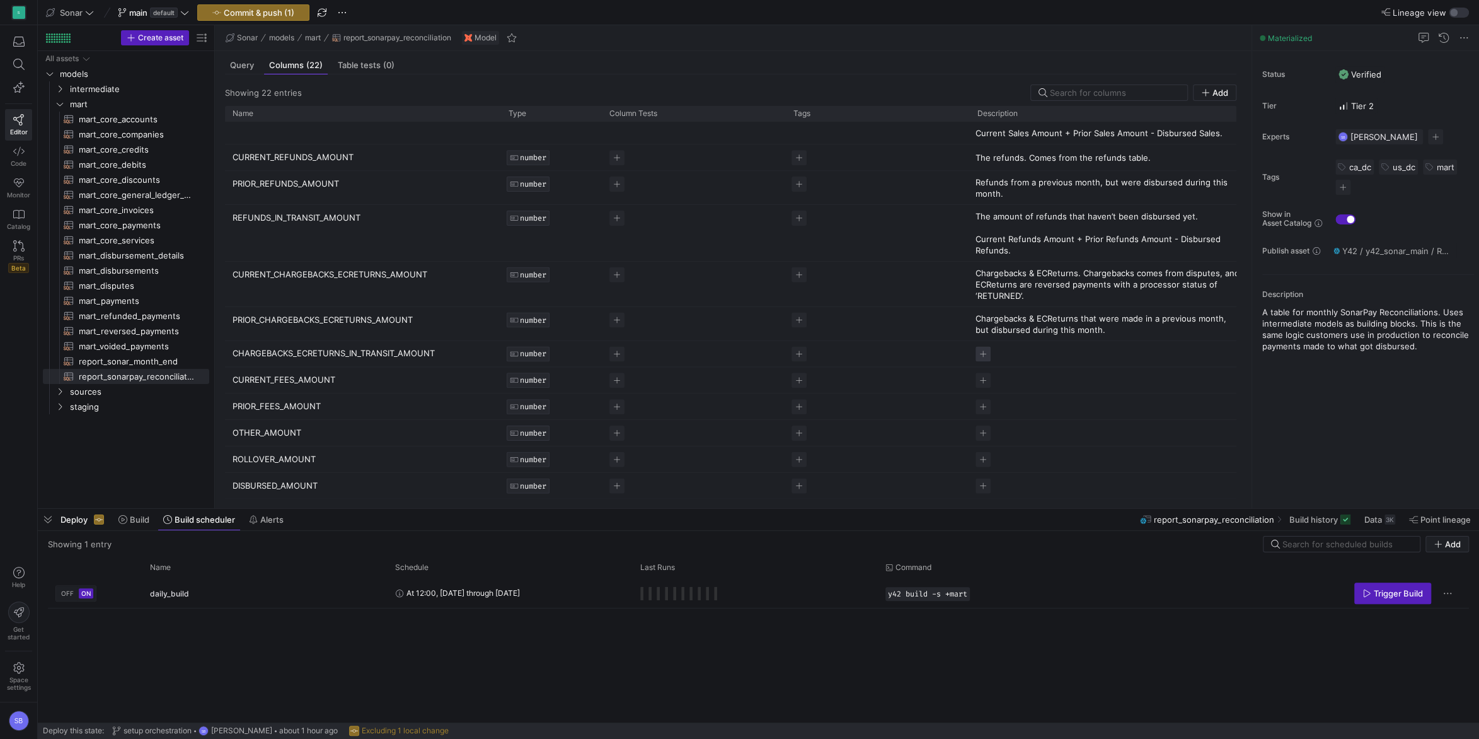
click at [983, 355] on span "Press SPACE to select this row." at bounding box center [983, 353] width 15 height 15
click at [1395, 441] on div "Status Verified Tier Tier 2 Experts SB [PERSON_NAME] 1 expert Tags ca_dc us_dc …" at bounding box center [1365, 279] width 227 height 457
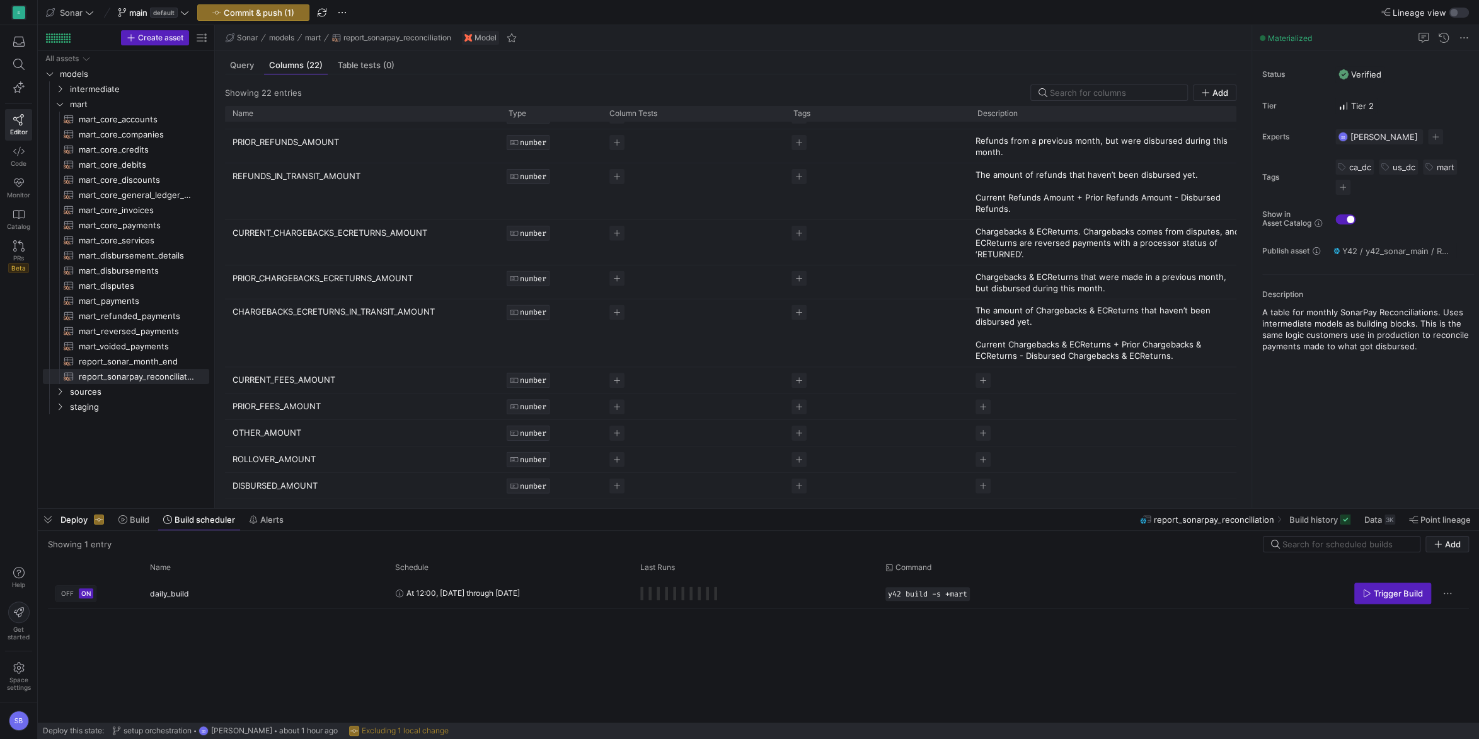
scroll to position [335, 0]
click at [984, 378] on span "Press SPACE to select this row." at bounding box center [983, 379] width 15 height 15
click at [1343, 438] on div "Status Verified Tier Tier 2 Experts SB [PERSON_NAME] 1 expert Tags ca_dc us_dc …" at bounding box center [1365, 279] width 227 height 457
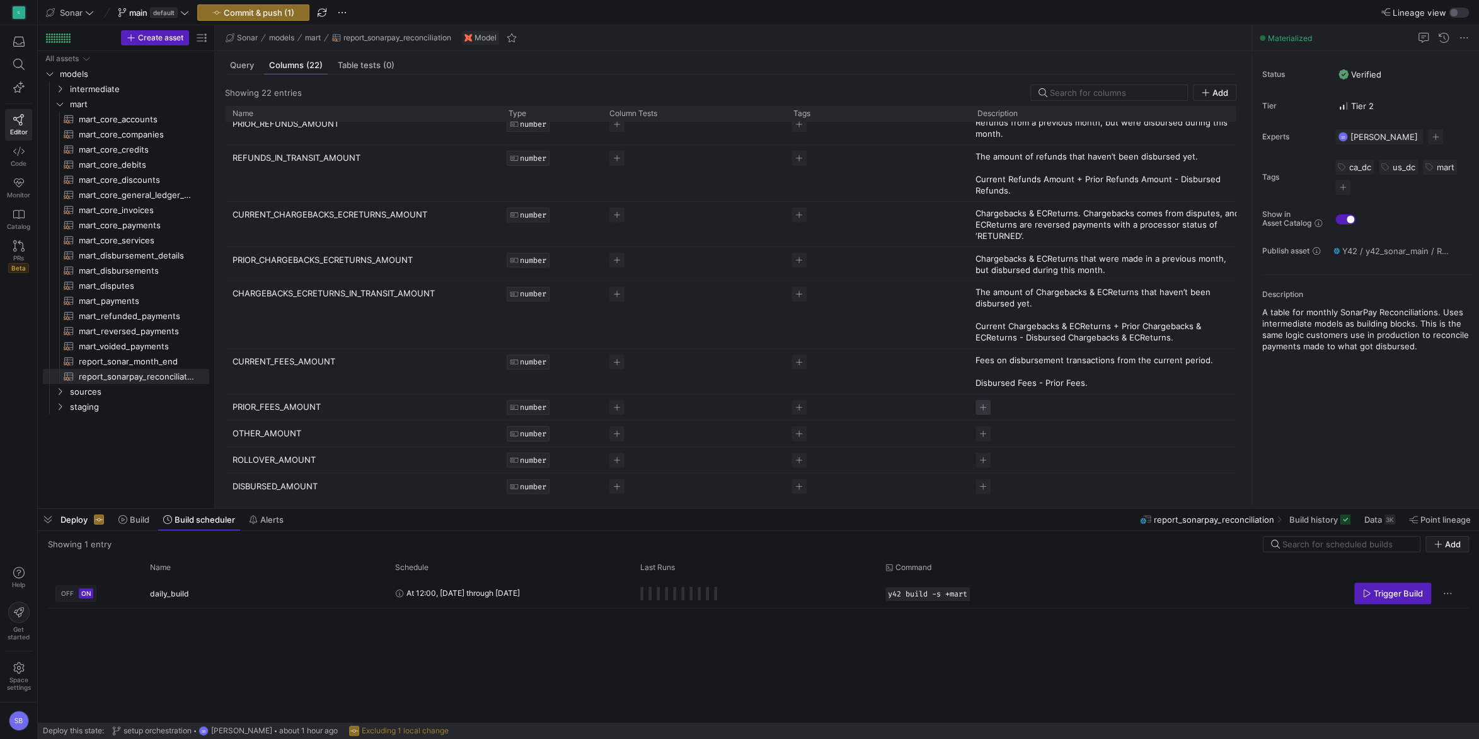
click at [979, 410] on span "Press SPACE to select this row." at bounding box center [983, 407] width 15 height 15
click at [1082, 357] on p "Fees on disbursement transactions from the current period. Disbursed Fees - Pri…" at bounding box center [1108, 371] width 265 height 34
click at [1072, 379] on p "Fees on disbursement transactions from the current period. Disbursed Fees - Pri…" at bounding box center [1065, 395] width 178 height 45
click at [1371, 447] on div "Status Verified Tier Tier 2 Experts SB [PERSON_NAME] 1 expert Tags ca_dc us_dc …" at bounding box center [1365, 279] width 227 height 457
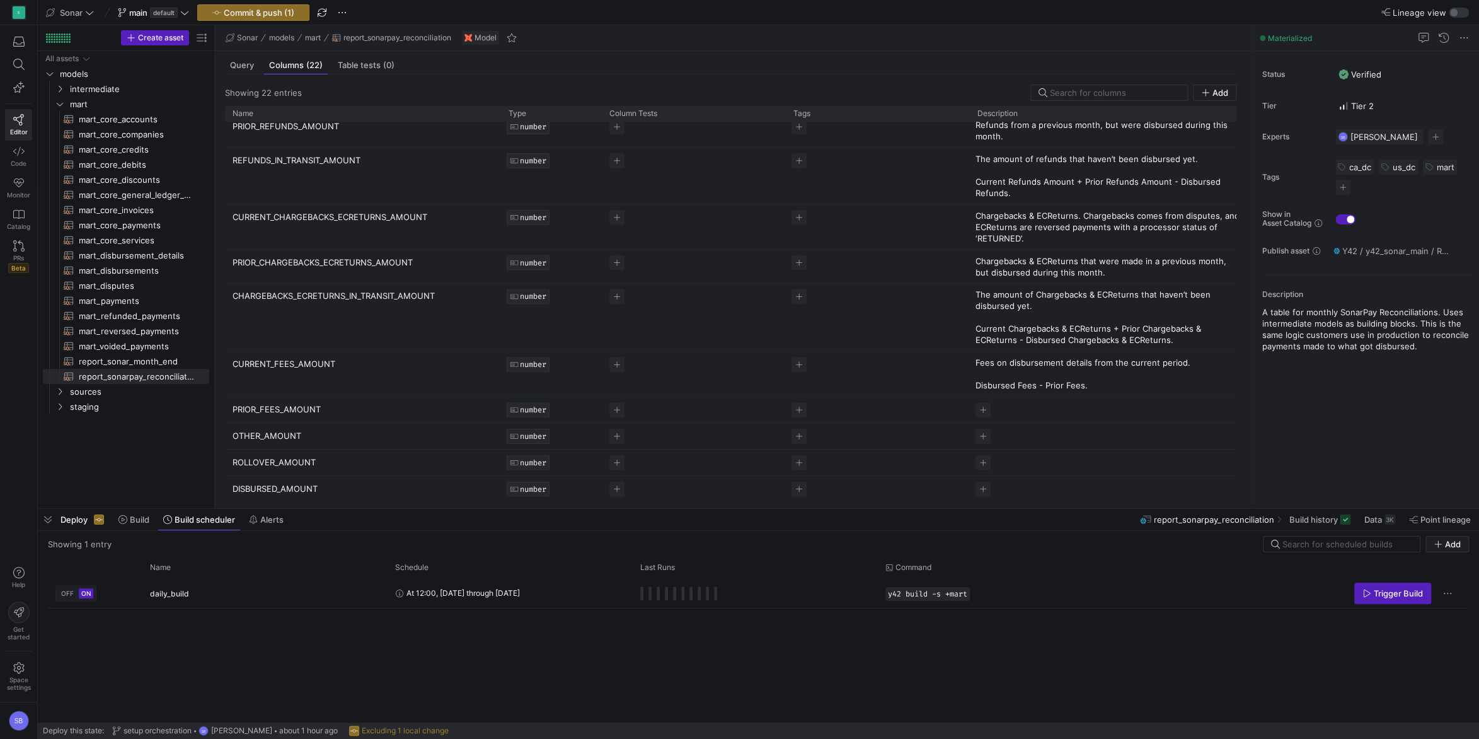
scroll to position [354, 0]
click at [987, 410] on span "Press SPACE to select this row." at bounding box center [983, 406] width 15 height 15
click at [1377, 434] on div "Status Verified Tier Tier 2 Experts SB [PERSON_NAME] 1 expert Tags ca_dc us_dc …" at bounding box center [1365, 279] width 227 height 457
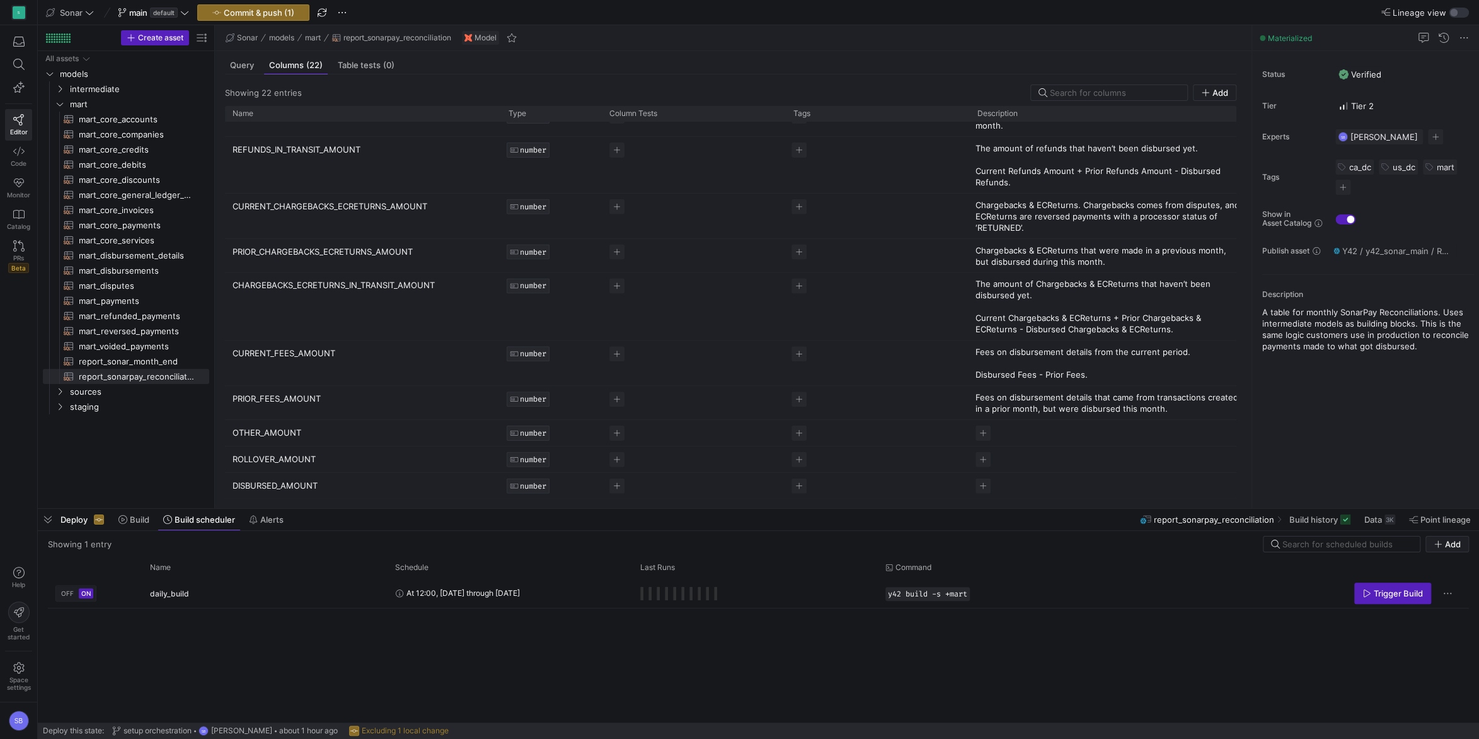
scroll to position [362, 0]
click at [982, 429] on span "Press SPACE to select this row." at bounding box center [983, 432] width 15 height 15
click at [1142, 408] on p "A catch all of any remaining disbursement event" at bounding box center [1065, 413] width 178 height 23
click at [1329, 458] on div "Status Verified Tier Tier 2 Experts SB [PERSON_NAME] 1 expert Tags ca_dc us_dc …" at bounding box center [1365, 279] width 227 height 457
click at [985, 434] on p "A catch all of any remaining disbursement detail event" at bounding box center [1108, 432] width 265 height 11
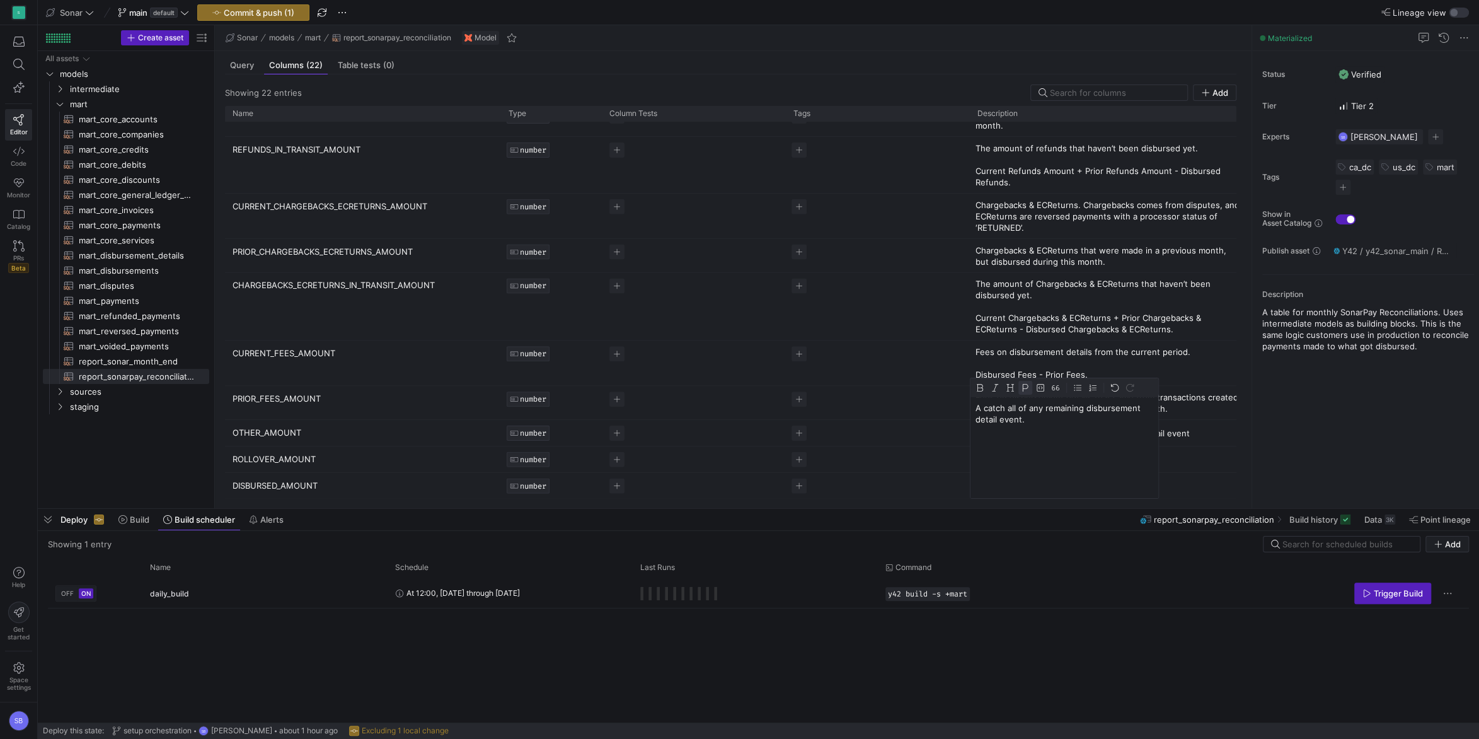
drag, startPoint x: 1036, startPoint y: 420, endPoint x: 919, endPoint y: 404, distance: 118.4
click at [971, 404] on div "A catch all of any remaining disbursement detail event." at bounding box center [1065, 447] width 188 height 101
click at [1064, 408] on p "The amount disbursed that is not from one any of the following events:" at bounding box center [1065, 413] width 178 height 23
click at [1100, 422] on p "The amount disbursed that is not from one any of the following events:" at bounding box center [1065, 413] width 178 height 23
click at [1095, 418] on p "The amount disbursed that is not from one any of the following events:" at bounding box center [1065, 413] width 178 height 23
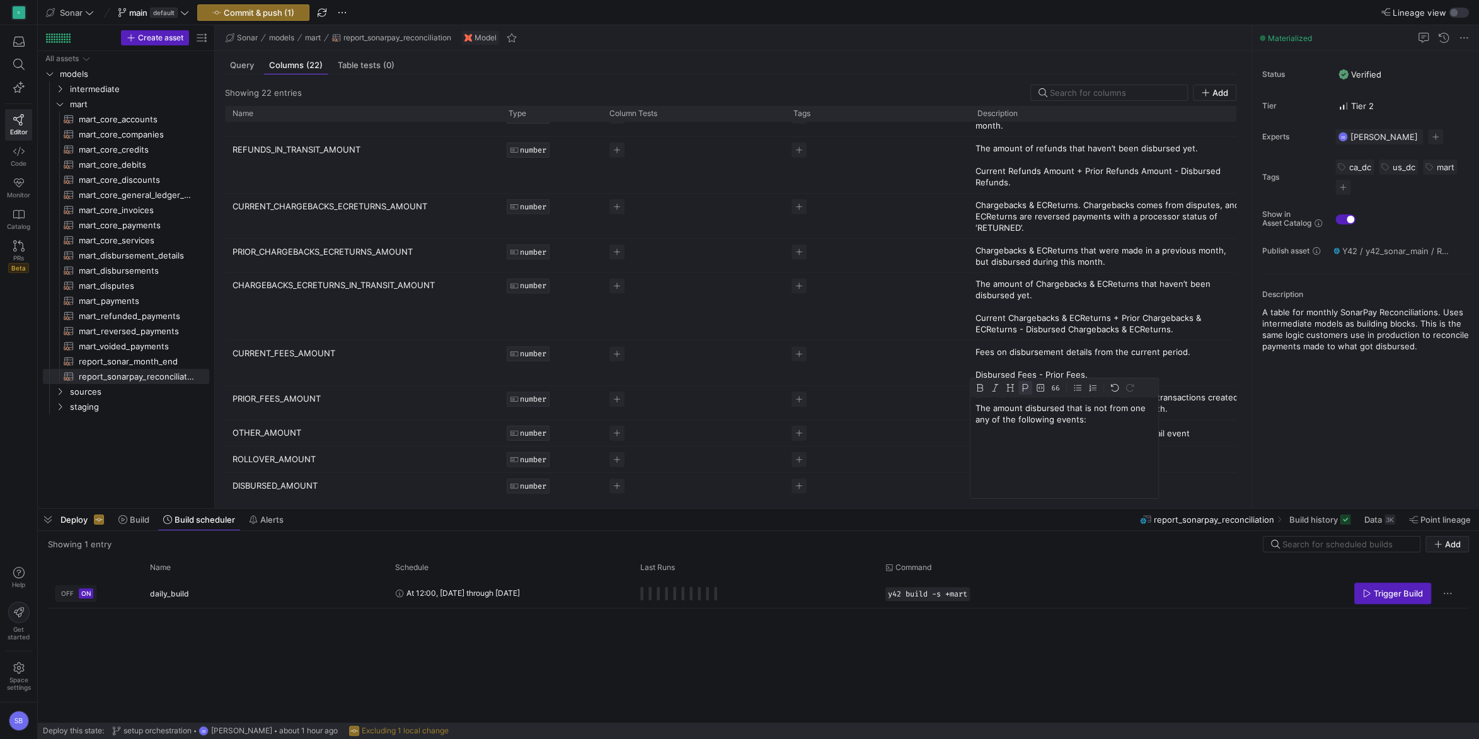
click at [1132, 405] on p "The amount disbursed that is not from one any of the following events:" at bounding box center [1065, 413] width 178 height 23
click at [1098, 420] on p "The amount disbursed that is not from any of the following events:" at bounding box center [1065, 413] width 178 height 23
click at [1090, 452] on p "The amount disbursed that is not from any of the following events: 'ECRETURN', …" at bounding box center [1065, 430] width 178 height 57
click at [1385, 446] on div "Status Verified Tier Tier 2 Experts SB [PERSON_NAME] 1 expert Tags ca_dc us_dc …" at bounding box center [1365, 279] width 227 height 457
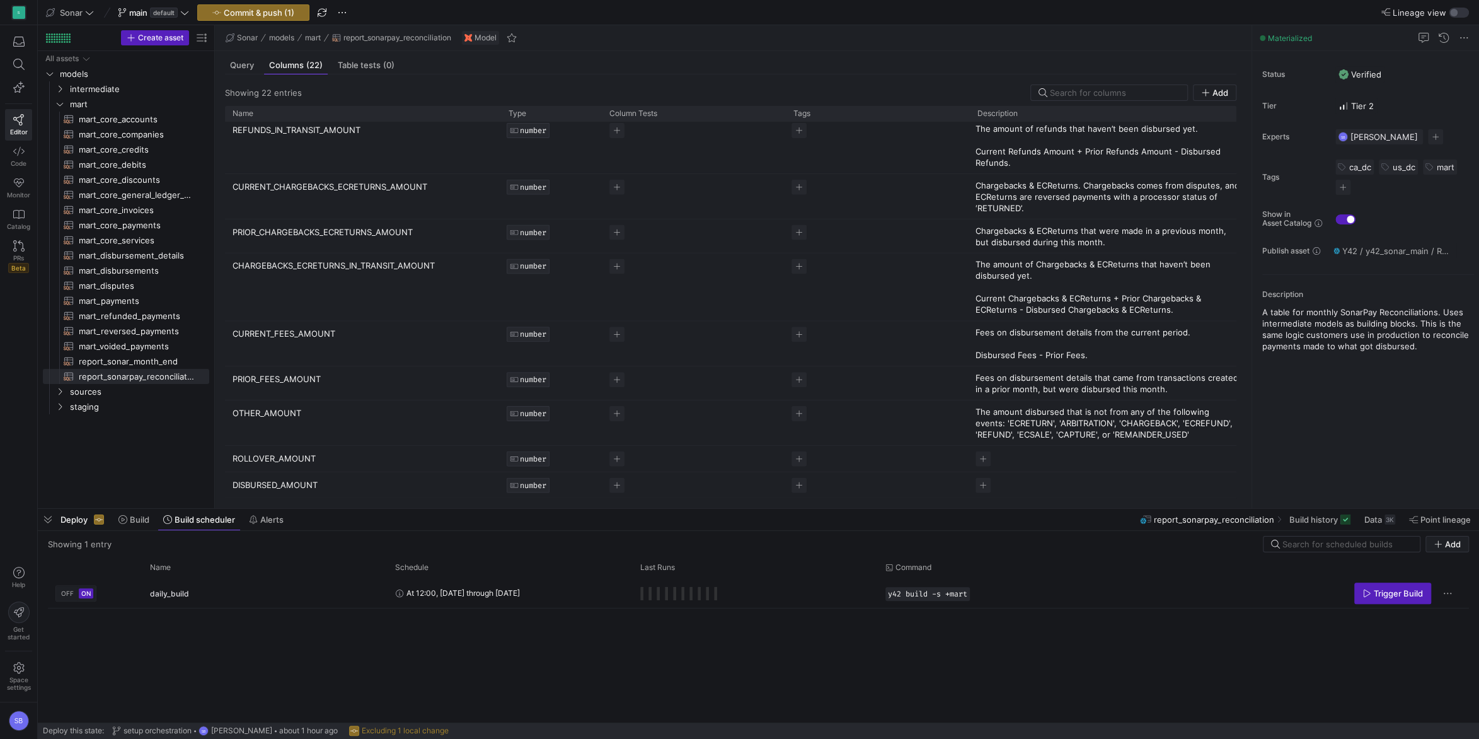
scroll to position [381, 0]
click at [985, 456] on span "Press SPACE to select this row." at bounding box center [983, 458] width 15 height 15
click at [1388, 452] on div "Status Verified Tier Tier 2 Experts SB [PERSON_NAME] 1 expert Tags ca_dc us_dc …" at bounding box center [1365, 279] width 227 height 457
click at [986, 482] on span "Press SPACE to select this row." at bounding box center [983, 485] width 15 height 15
click at [1011, 464] on div "Cell Editor" at bounding box center [1055, 447] width 169 height 101
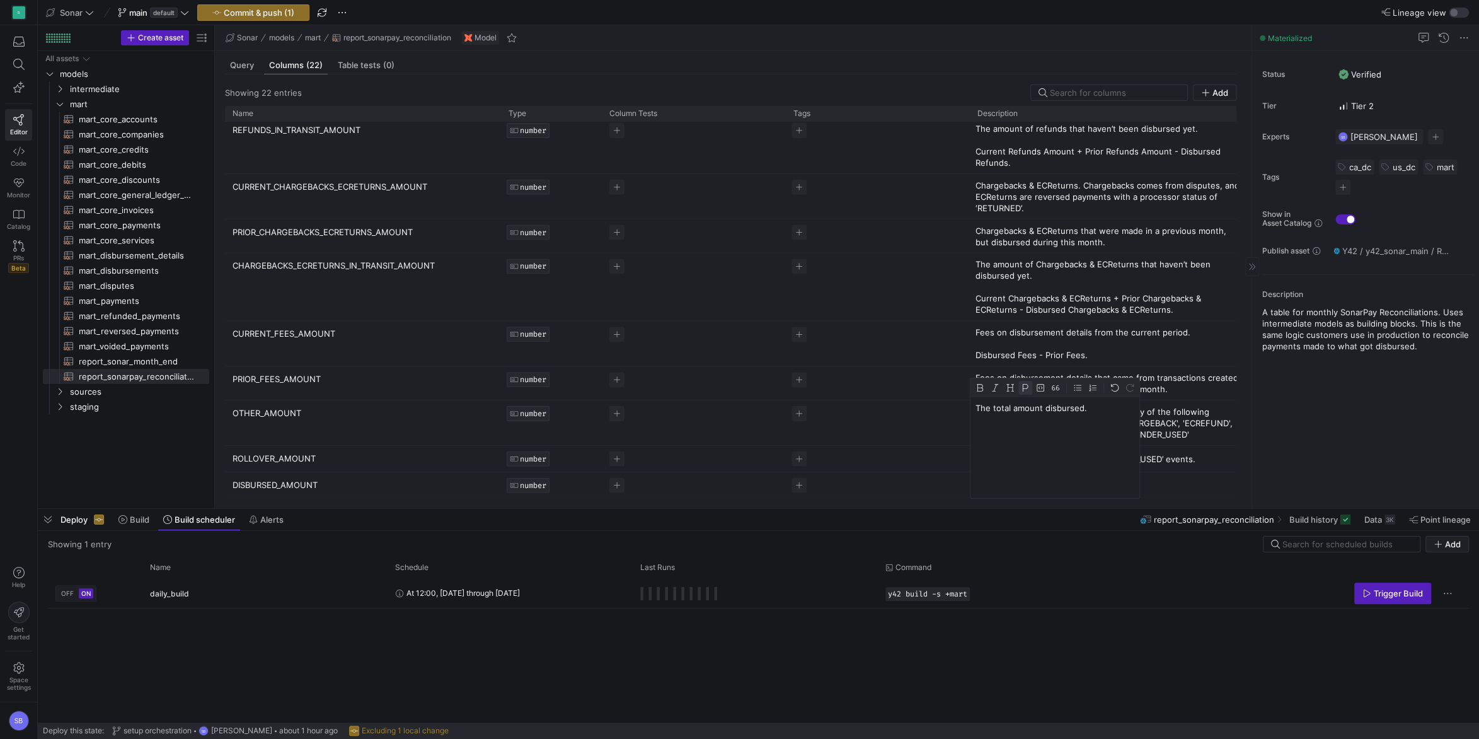
click at [1442, 454] on div "Status Verified Tier Tier 2 Experts SB [PERSON_NAME] 1 expert Tags ca_dc us_dc …" at bounding box center [1365, 279] width 227 height 457
click at [1009, 461] on p "The amount disbursed from ‘REMAINDER_USED’ events." at bounding box center [1108, 458] width 265 height 11
click at [992, 407] on p "The amount disbursed from ‘REMAINDER_USED’ events." at bounding box center [1065, 413] width 178 height 23
click at [1344, 459] on div "Status Verified Tier Tier 2 Experts SB [PERSON_NAME] 1 expert Tags ca_dc us_dc …" at bounding box center [1365, 279] width 227 height 457
click at [1039, 458] on p "The non-fee amount disbursed from ‘REMAINDER_USED’ events." at bounding box center [1108, 458] width 265 height 11
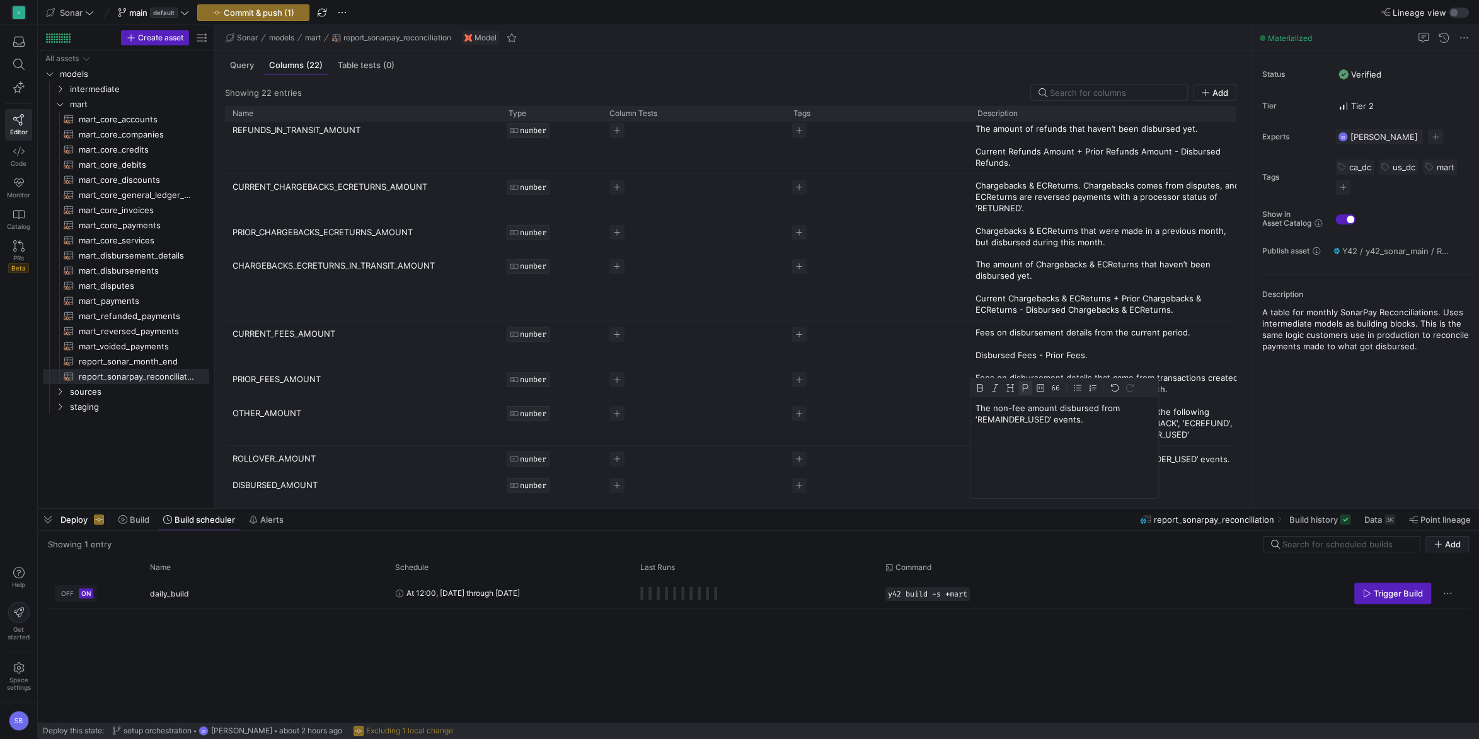
drag, startPoint x: 1025, startPoint y: 408, endPoint x: 994, endPoint y: 402, distance: 31.5
click at [994, 402] on p "The non-fee amount disbursed from ‘REMAINDER_USED’ events." at bounding box center [1065, 413] width 178 height 23
click at [1376, 439] on div "Status Verified Tier Tier 2 Experts SB [PERSON_NAME] 1 expert Tags ca_dc us_dc …" at bounding box center [1365, 279] width 227 height 457
click at [1011, 429] on p "The amount disbursed that is not from any of the following events: 'ECRETURN', …" at bounding box center [1108, 423] width 265 height 34
click at [992, 407] on p "The amount disbursed that is not from any of the following events: 'ECRETURN', …" at bounding box center [1065, 430] width 178 height 57
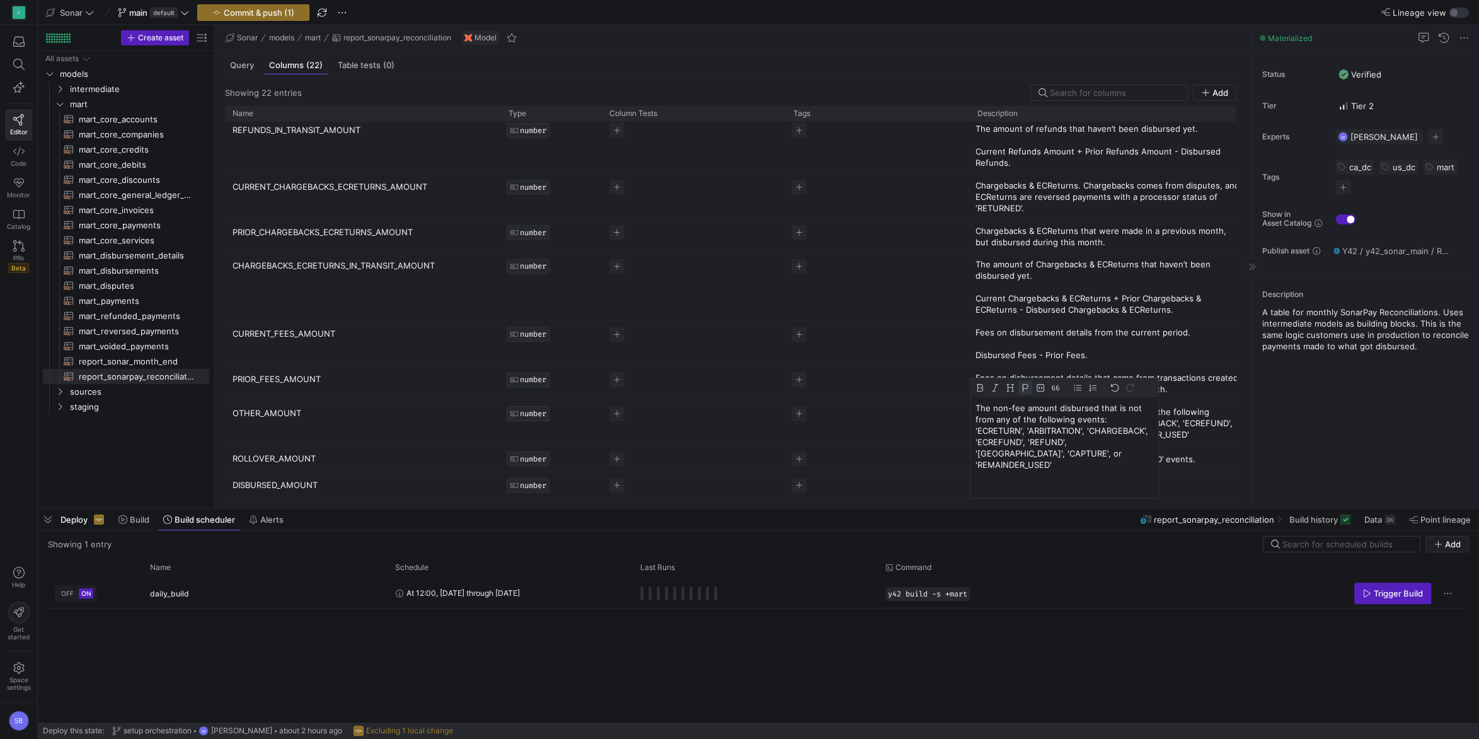
click at [1421, 441] on div "Status Verified Tier Tier 2 Experts SB [PERSON_NAME] 1 expert Tags ca_dc us_dc …" at bounding box center [1365, 279] width 227 height 457
click at [1022, 415] on p "The non-fee amount disbursed that is not from any of the following events: 'ECR…" at bounding box center [1108, 428] width 265 height 45
click at [1023, 406] on p "The non-fee amount disbursed that is not from any of the following events: 'ECR…" at bounding box center [1065, 436] width 178 height 68
click at [1310, 442] on div "Status Verified Tier Tier 2 Experts SB [PERSON_NAME] 1 expert Tags ca_dc us_dc …" at bounding box center [1365, 279] width 227 height 457
click at [1030, 413] on p "The non-fee related amount disbursed that is not from any of the following even…" at bounding box center [1108, 428] width 265 height 45
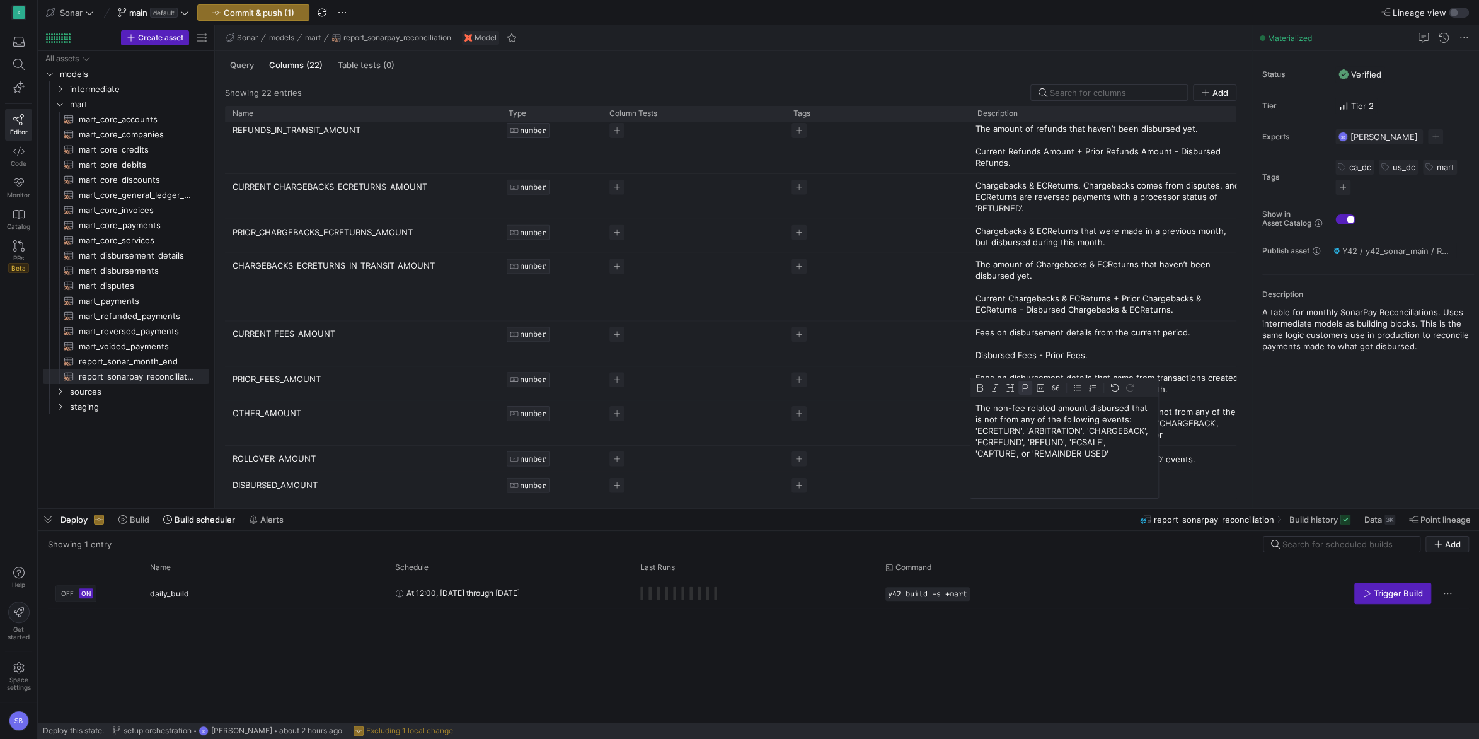
drag, startPoint x: 1053, startPoint y: 407, endPoint x: 992, endPoint y: 408, distance: 61.1
click at [992, 408] on p "The non-fee related amount disbursed that is not from any of the following even…" at bounding box center [1065, 430] width 178 height 57
click at [1303, 444] on div "Status Verified Tier Tier 2 Experts SB [PERSON_NAME] 1 expert Tags ca_dc us_dc …" at bounding box center [1365, 279] width 227 height 457
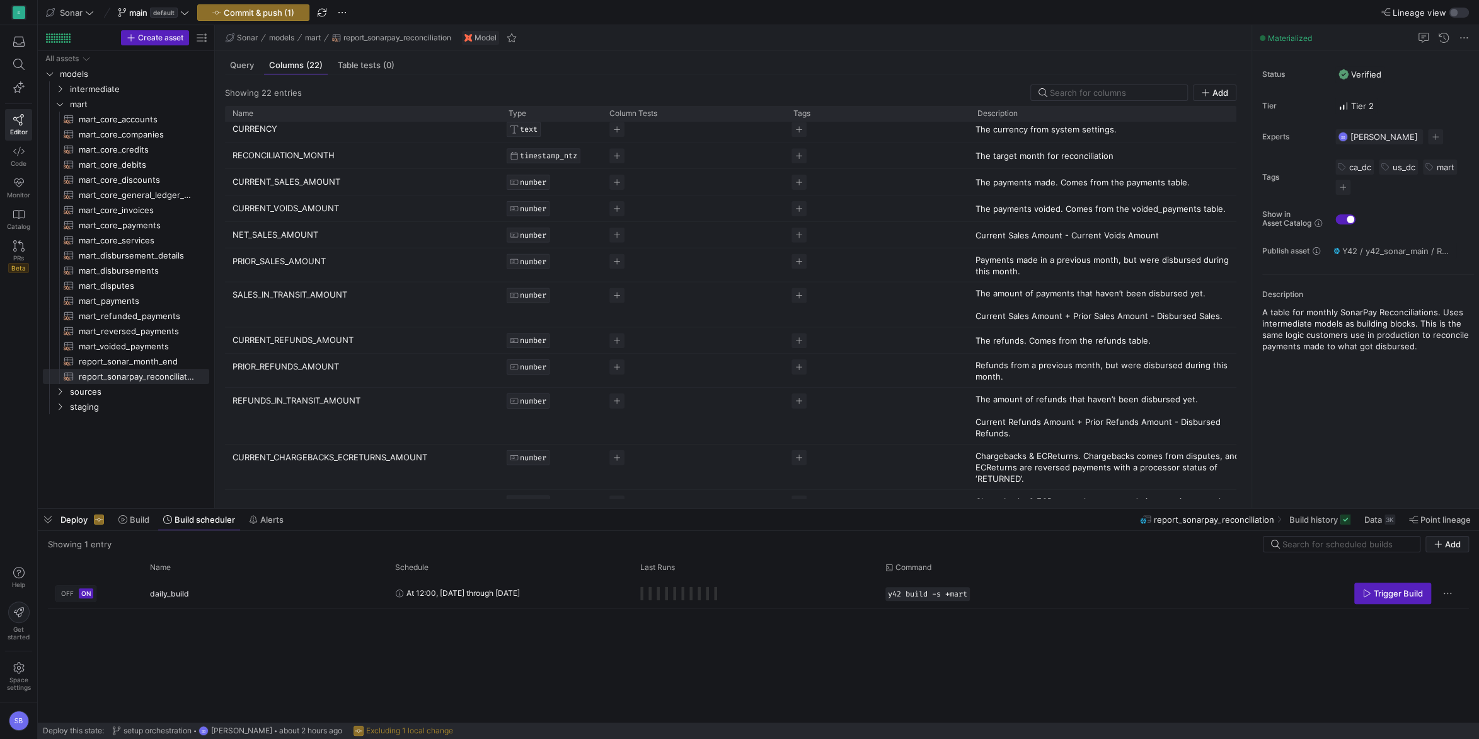
scroll to position [0, 0]
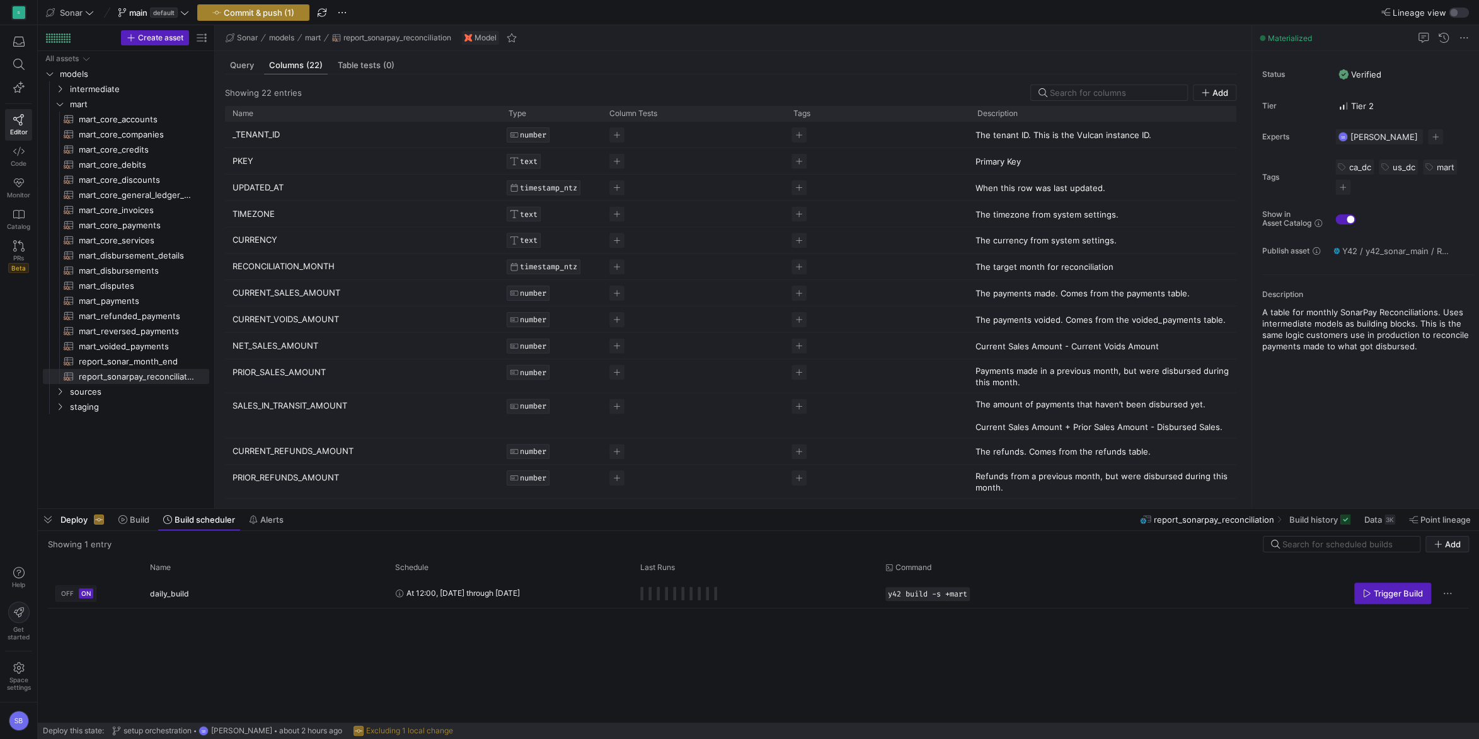
click at [284, 10] on span "Commit & push (1)" at bounding box center [259, 13] width 71 height 10
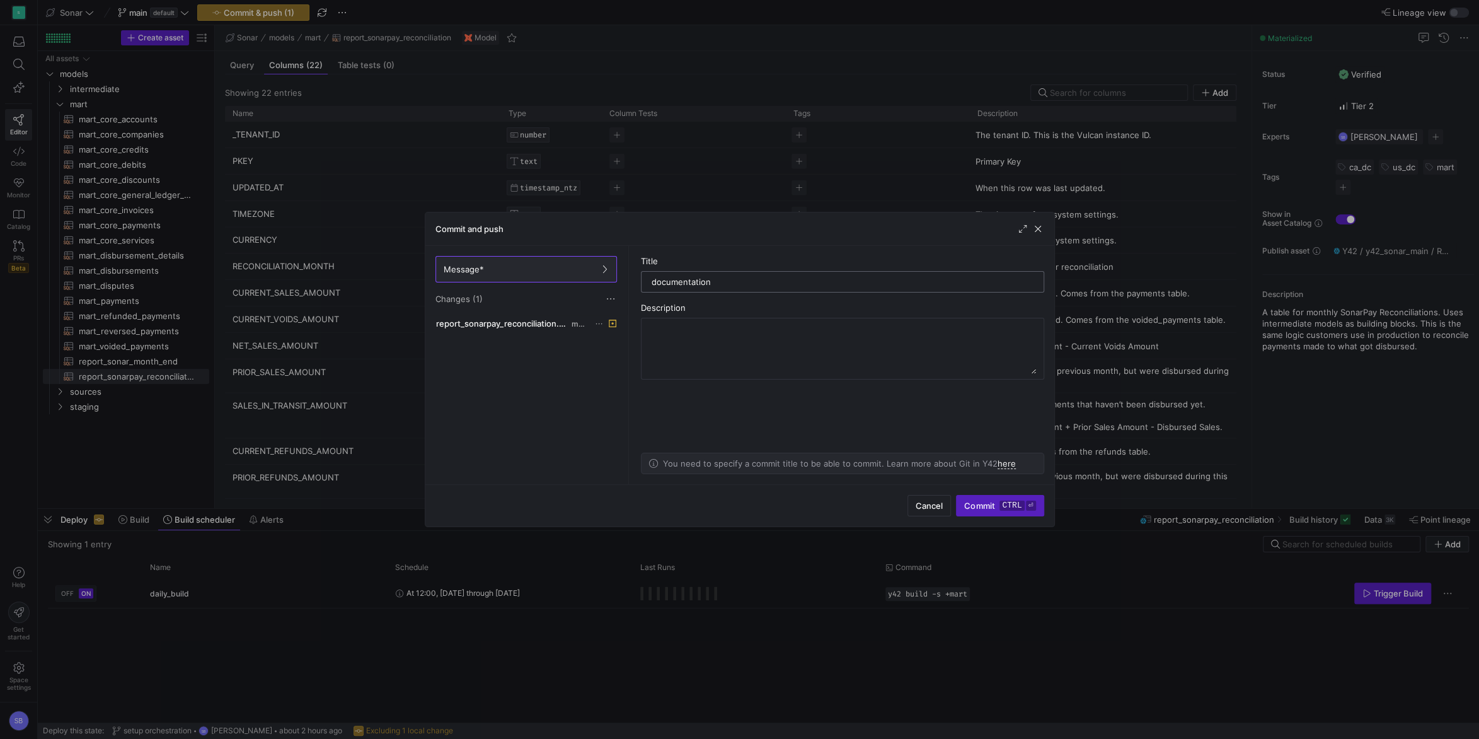
click at [882, 287] on input "documentation" at bounding box center [843, 282] width 382 height 10
type input "documentation"
click at [743, 340] on textarea at bounding box center [842, 348] width 387 height 50
click at [982, 508] on span "Commit ctrl ⏎" at bounding box center [999, 505] width 71 height 10
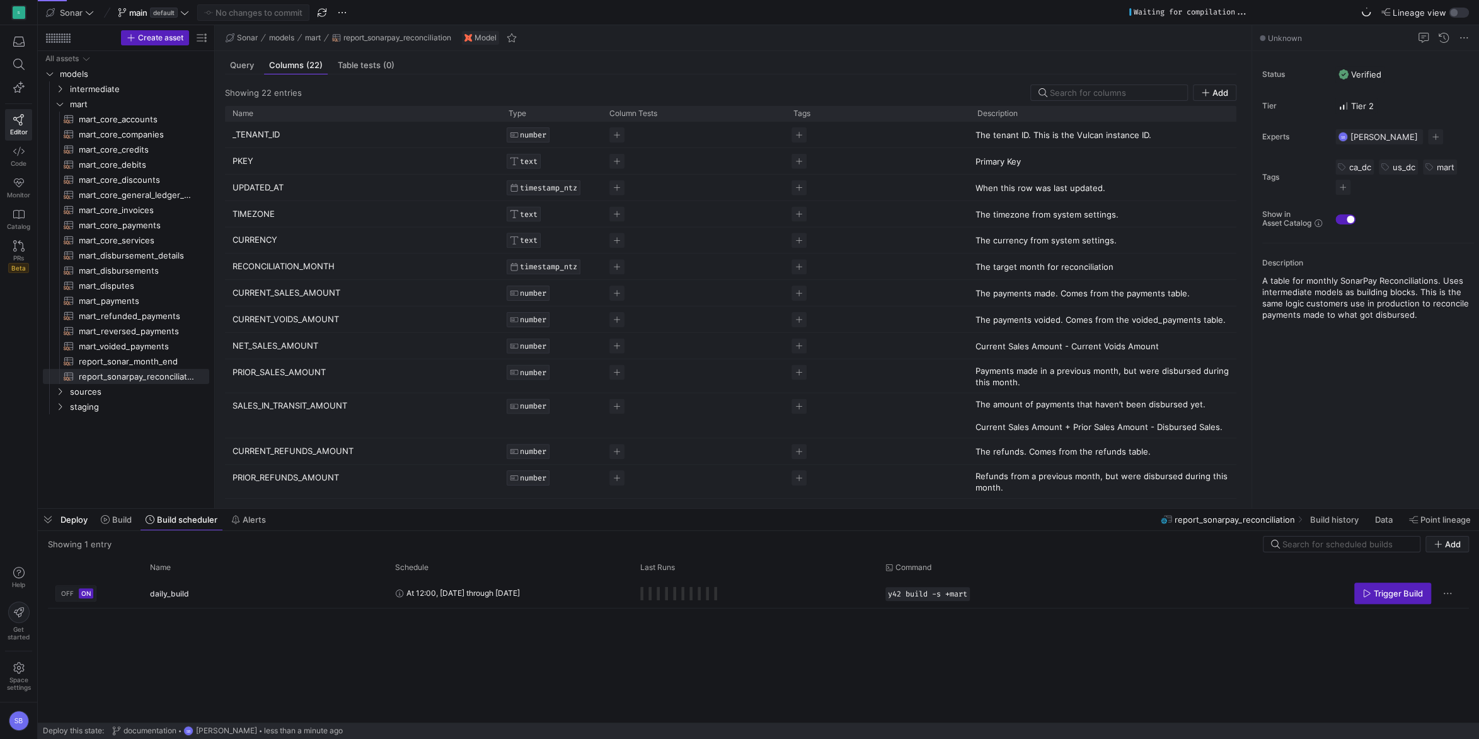
scroll to position [381, 0]
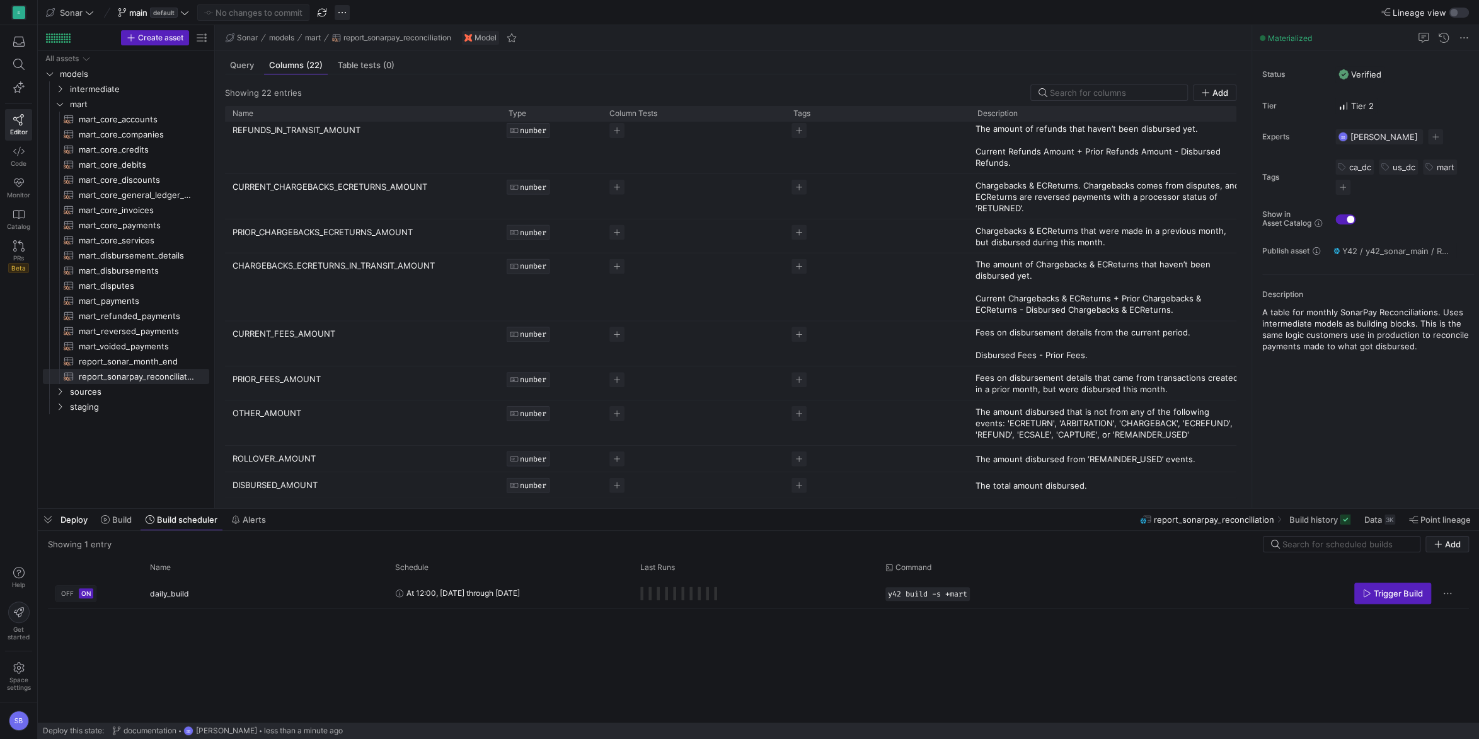
click at [345, 10] on span "button" at bounding box center [342, 12] width 15 height 15
click at [366, 148] on span "Open GitHub" at bounding box center [380, 152] width 52 height 10
